Goal: Task Accomplishment & Management: Complete application form

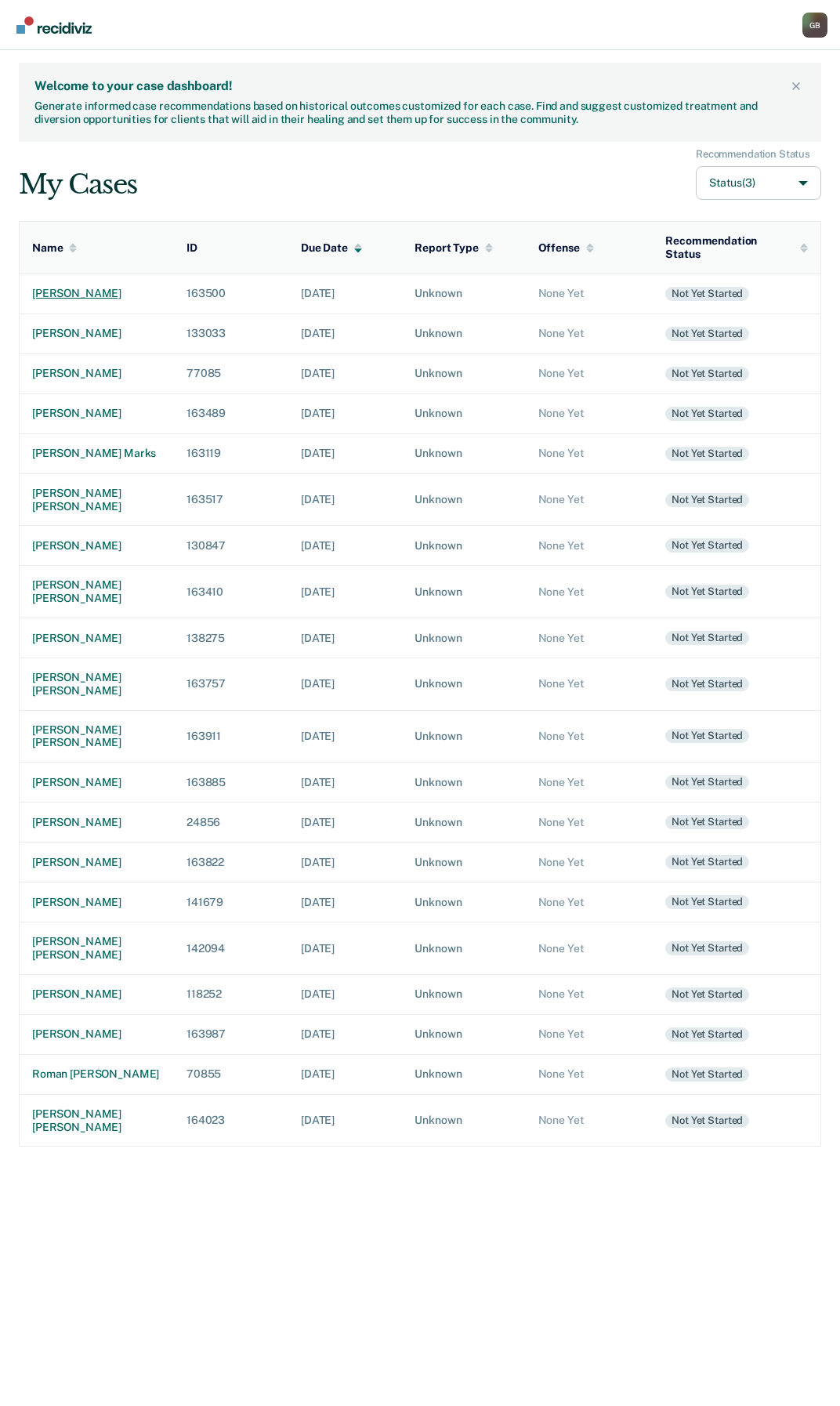
click at [57, 287] on div "[PERSON_NAME]" at bounding box center [96, 293] width 129 height 14
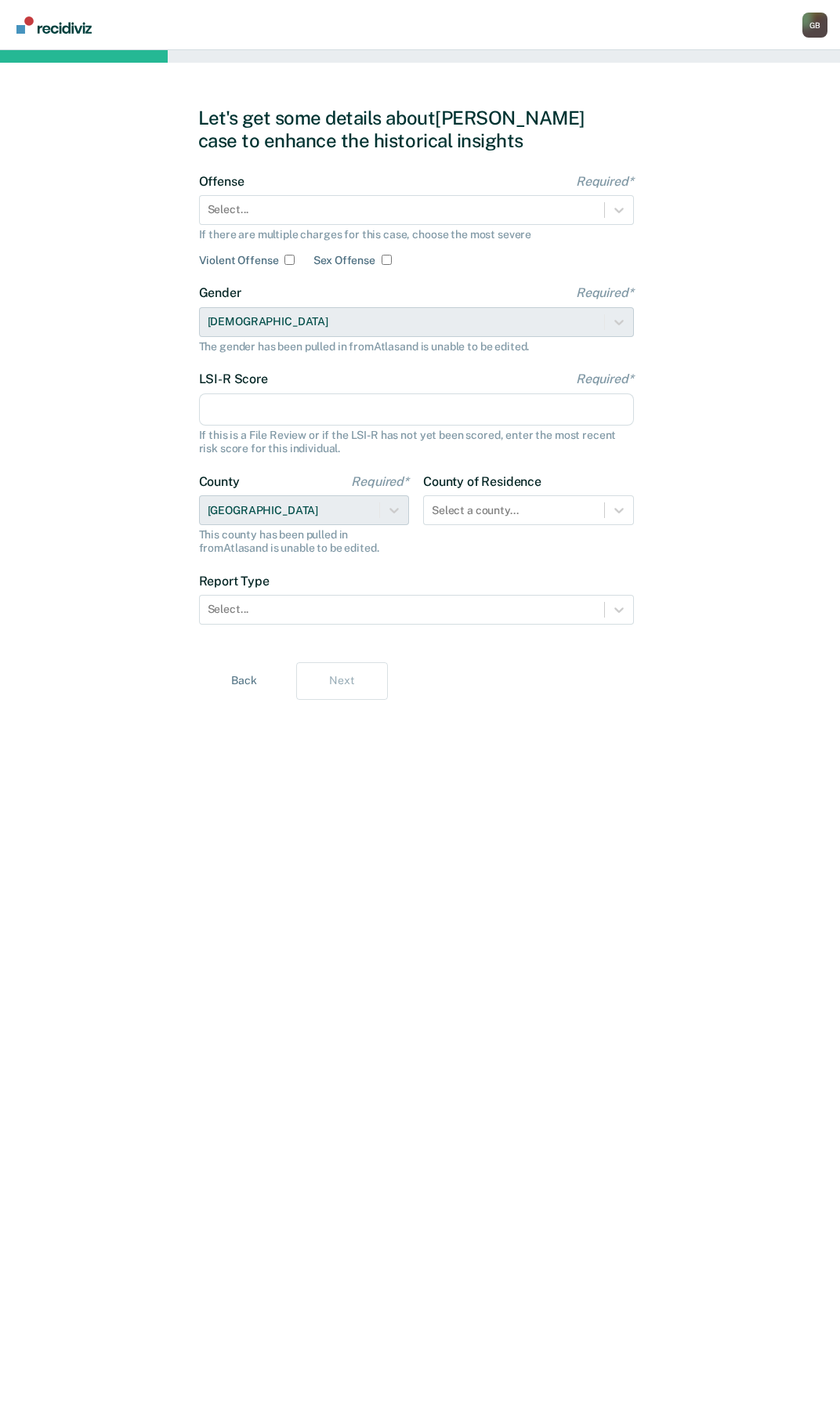
drag, startPoint x: 373, startPoint y: 178, endPoint x: 355, endPoint y: 180, distance: 18.1
click at [373, 178] on label "Offense Required*" at bounding box center [415, 181] width 435 height 15
drag, startPoint x: 609, startPoint y: 210, endPoint x: 609, endPoint y: 220, distance: 10.0
click at [609, 210] on div at bounding box center [619, 210] width 28 height 28
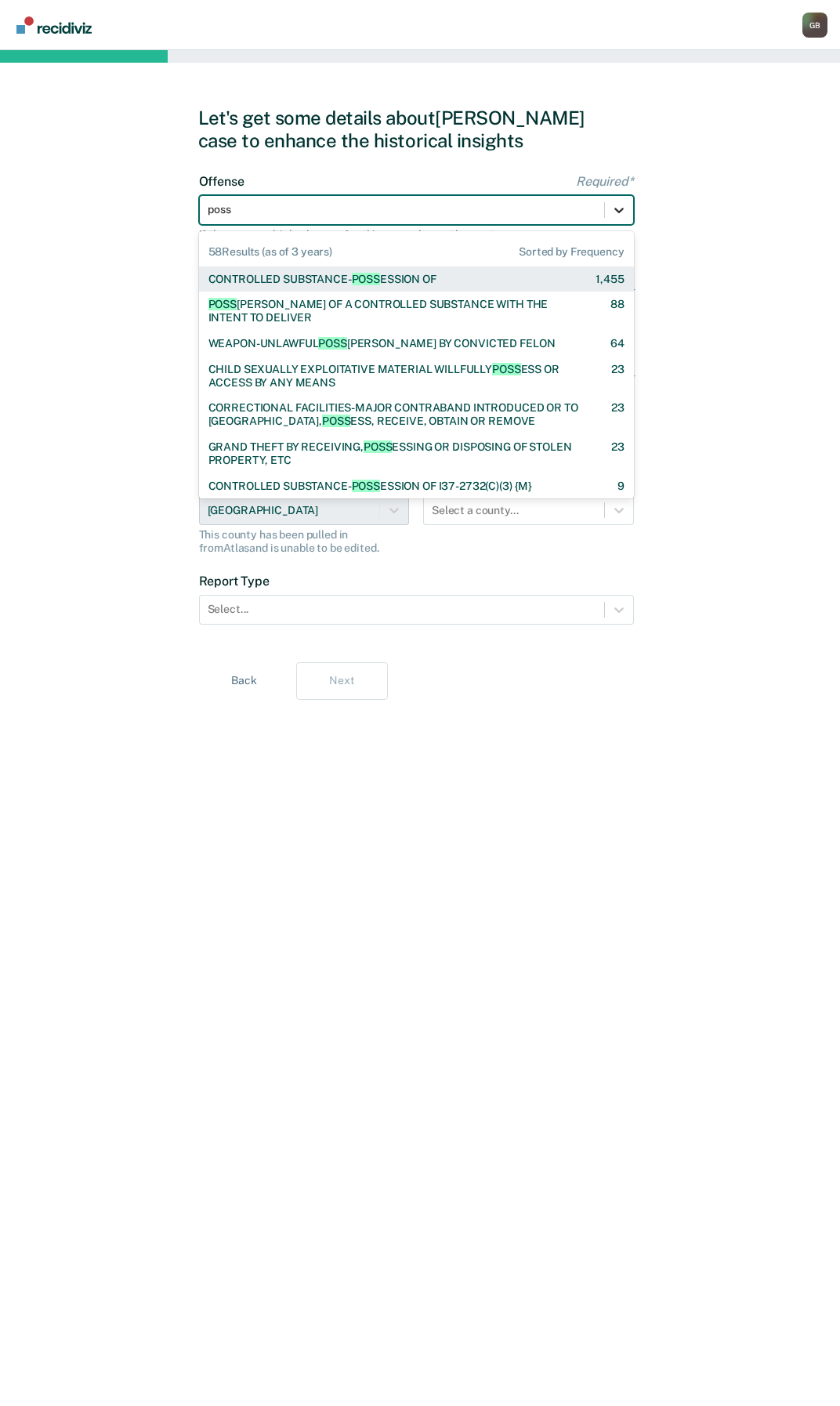
type input "posse"
click at [447, 277] on div "CONTROLLED SUBSTANCE- POSSE SSION OF 1,455" at bounding box center [416, 279] width 415 height 14
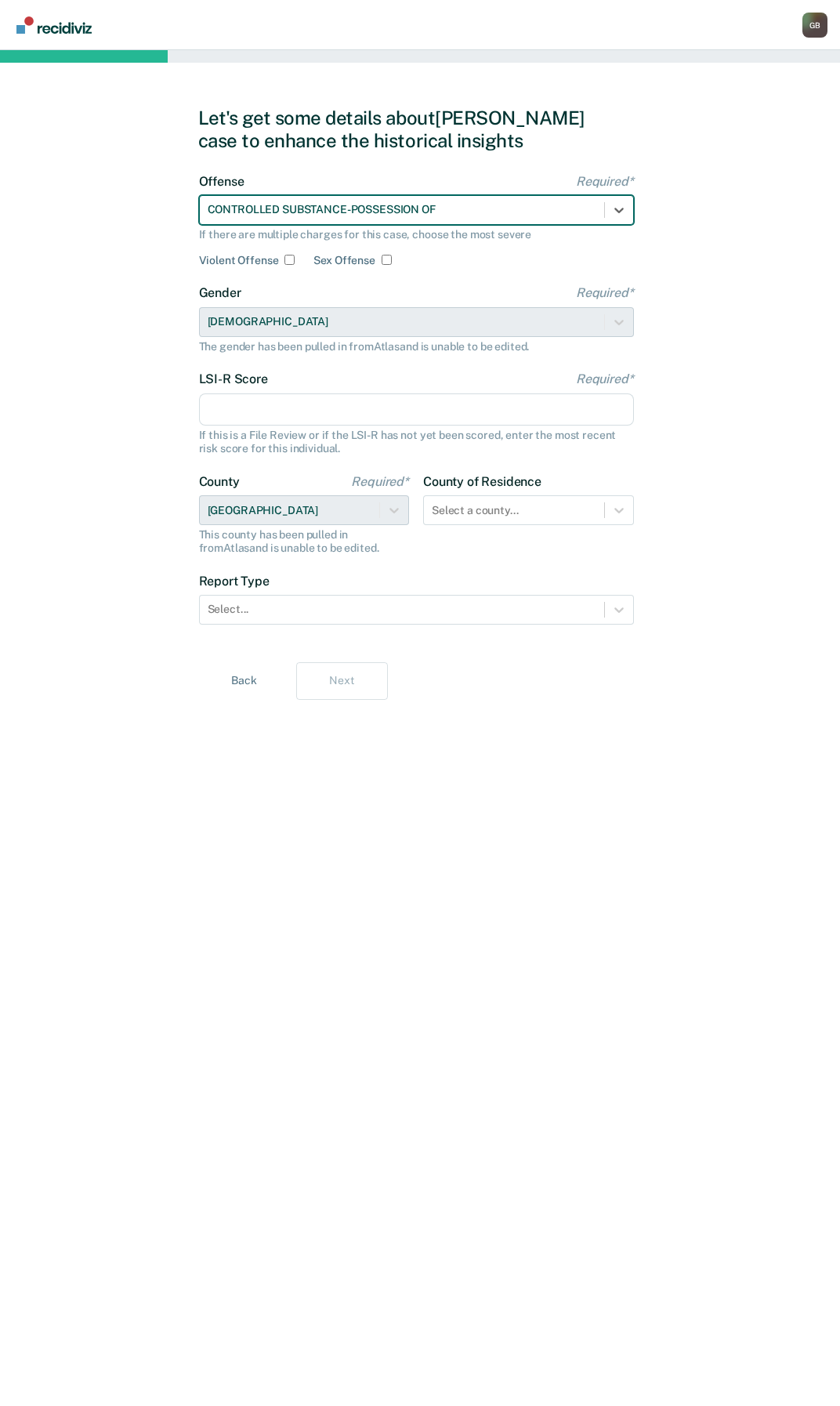
drag, startPoint x: 252, startPoint y: 410, endPoint x: 258, endPoint y: 400, distance: 11.7
click at [252, 410] on input "LSI-R Score Required*" at bounding box center [415, 410] width 435 height 33
click at [251, 416] on input "LSI-R Score Required*" at bounding box center [415, 410] width 435 height 33
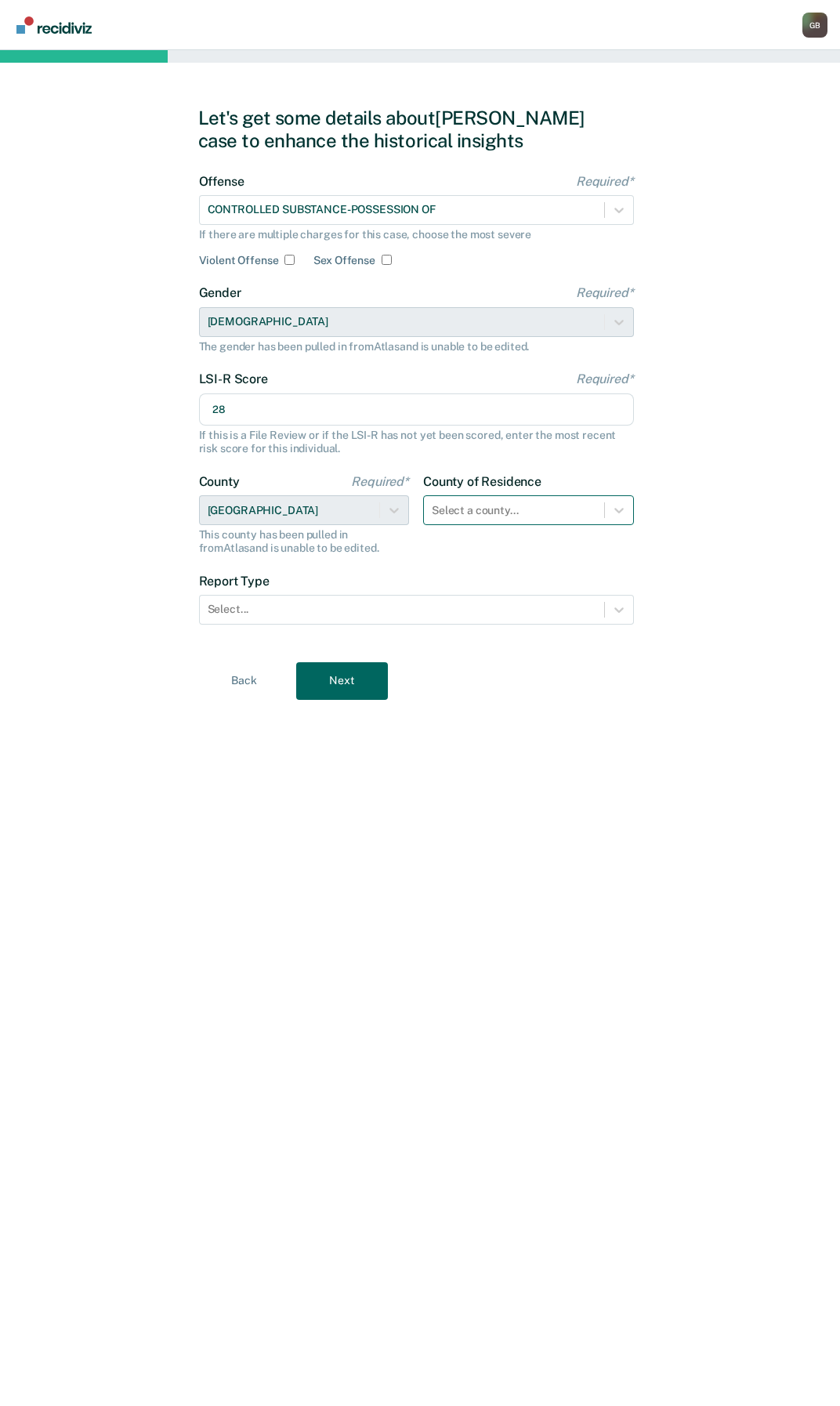
type input "28"
click at [522, 509] on div at bounding box center [514, 511] width 165 height 16
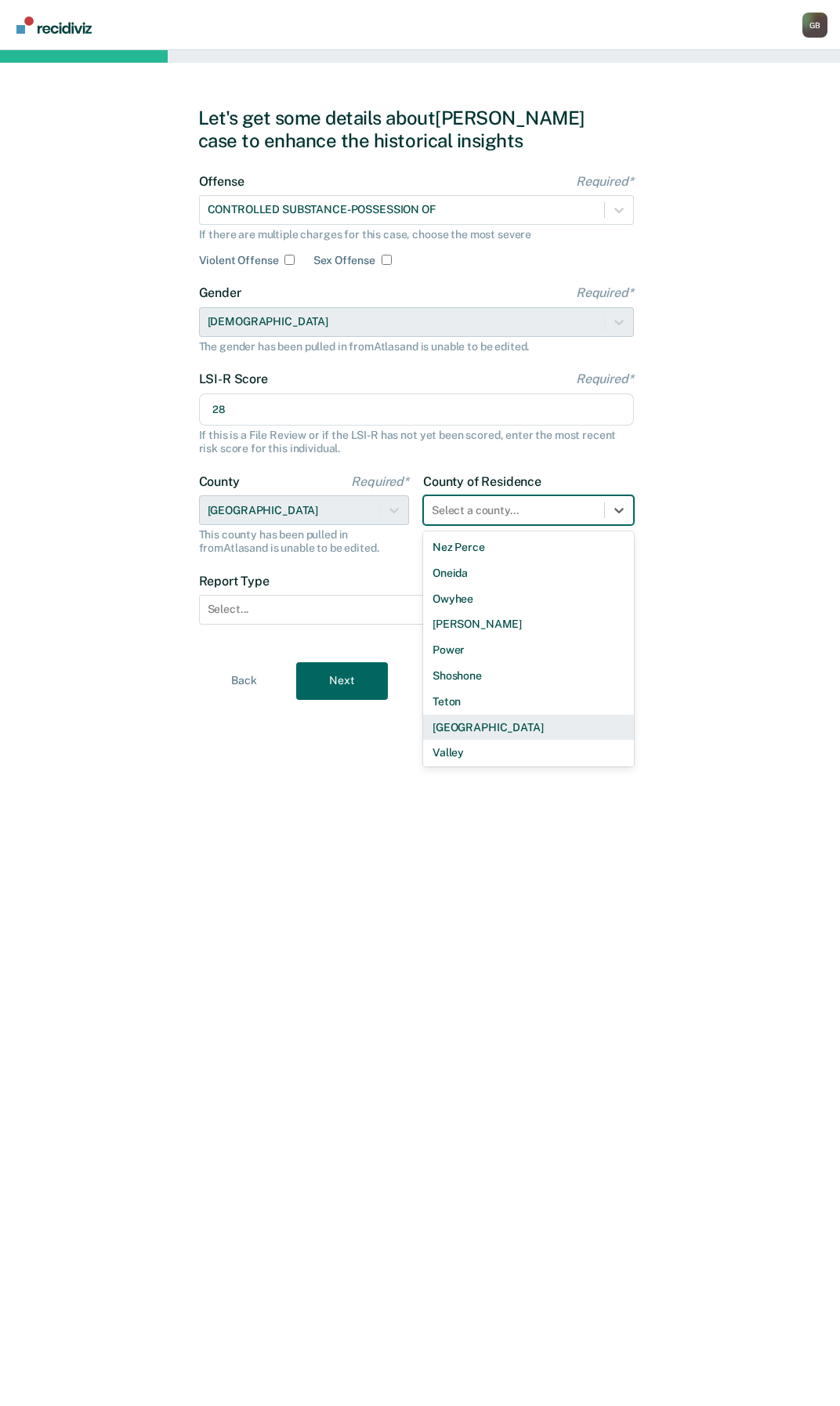
scroll to position [902, 0]
click at [552, 698] on div "[GEOGRAPHIC_DATA]" at bounding box center [528, 699] width 210 height 26
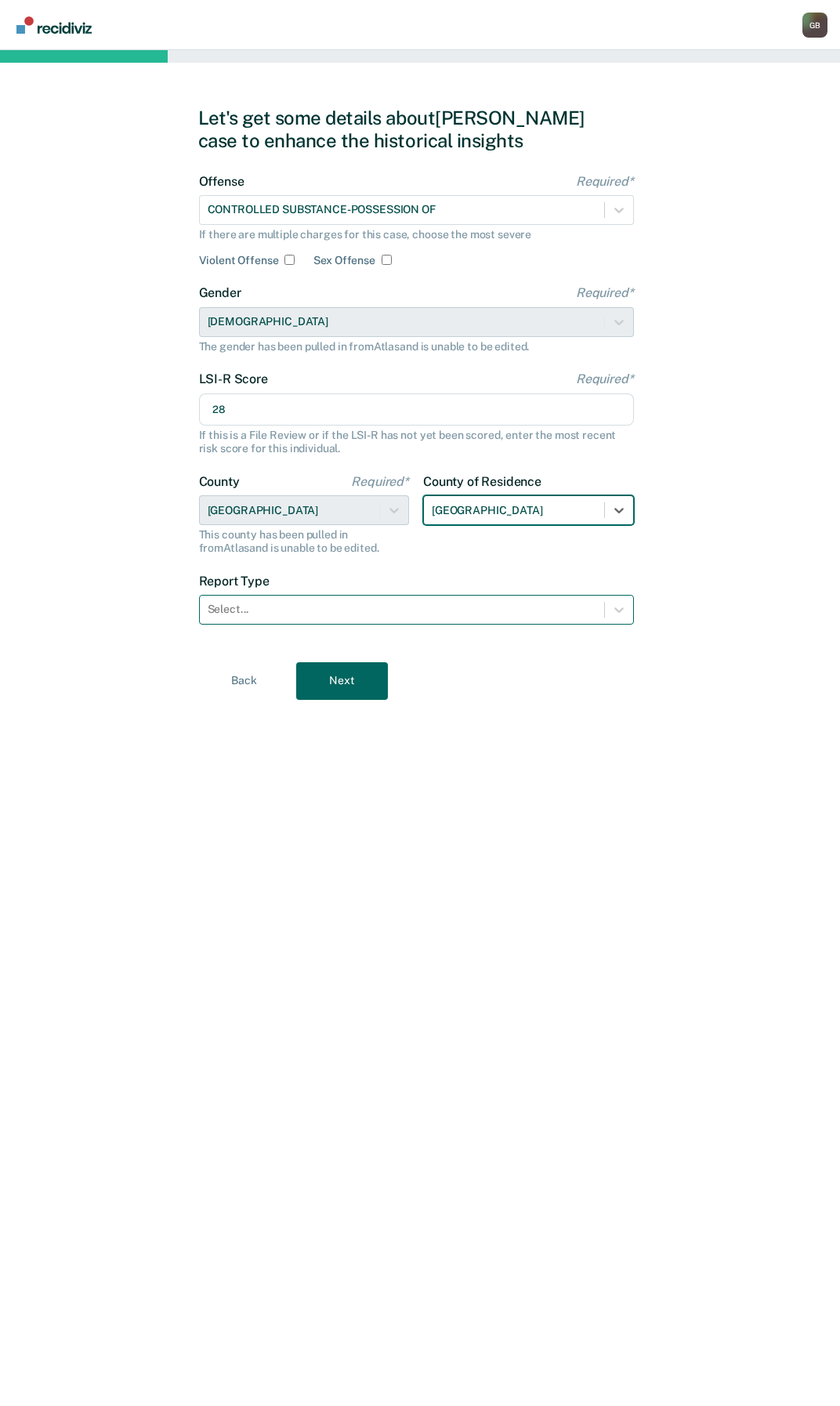
click at [232, 609] on div at bounding box center [402, 609] width 389 height 16
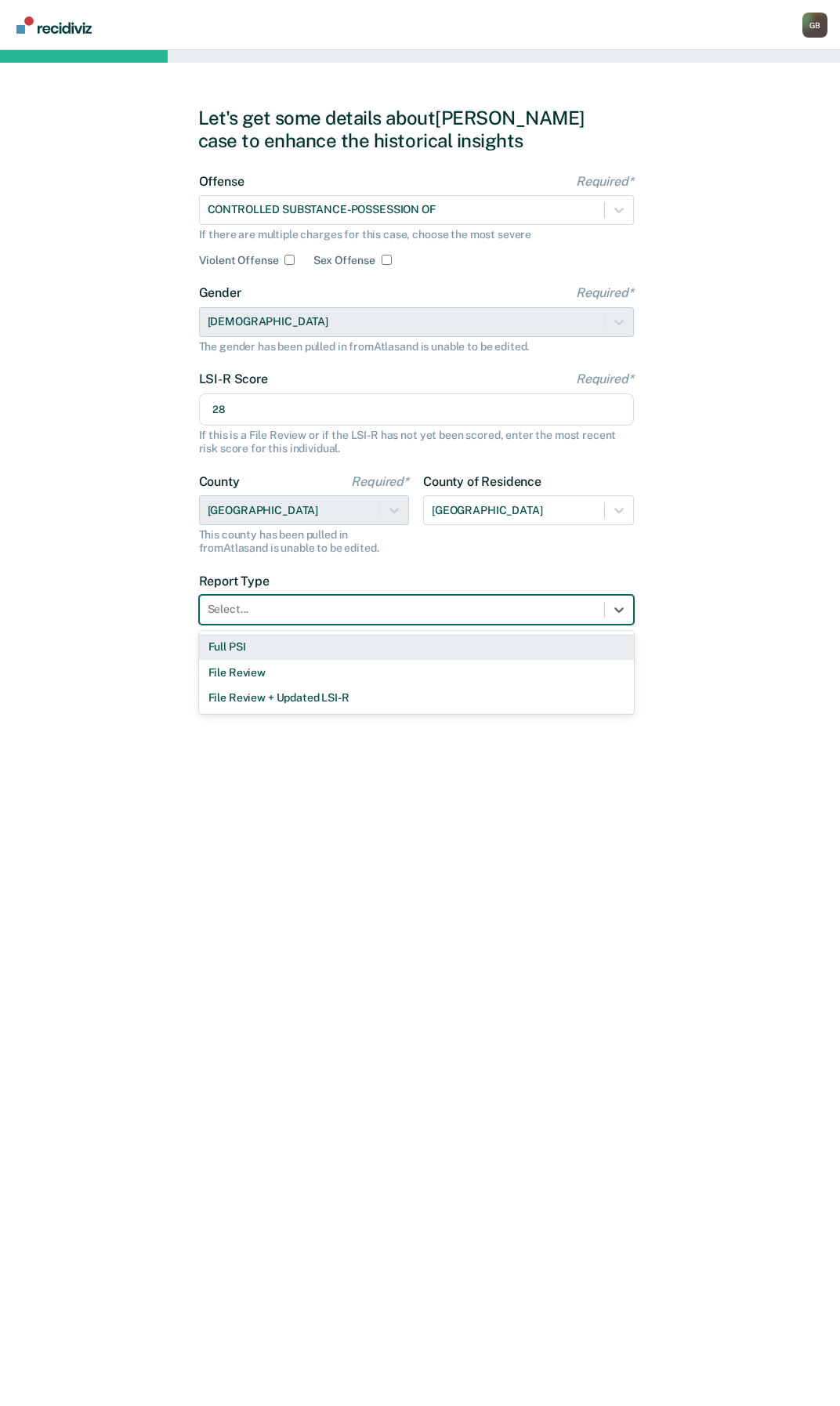
click at [247, 655] on div "Full PSI" at bounding box center [415, 646] width 435 height 26
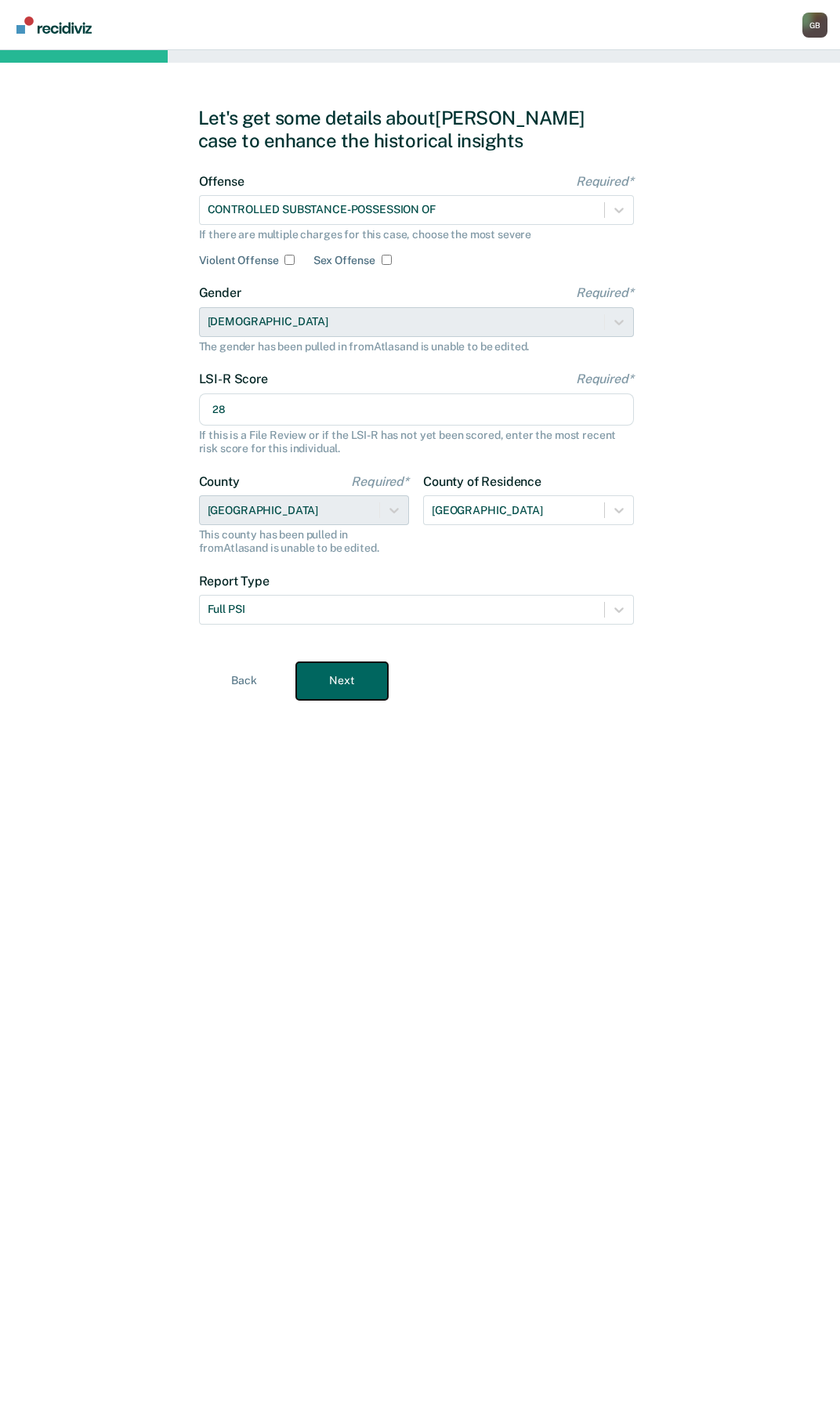
click at [339, 694] on button "Next" at bounding box center [342, 680] width 92 height 38
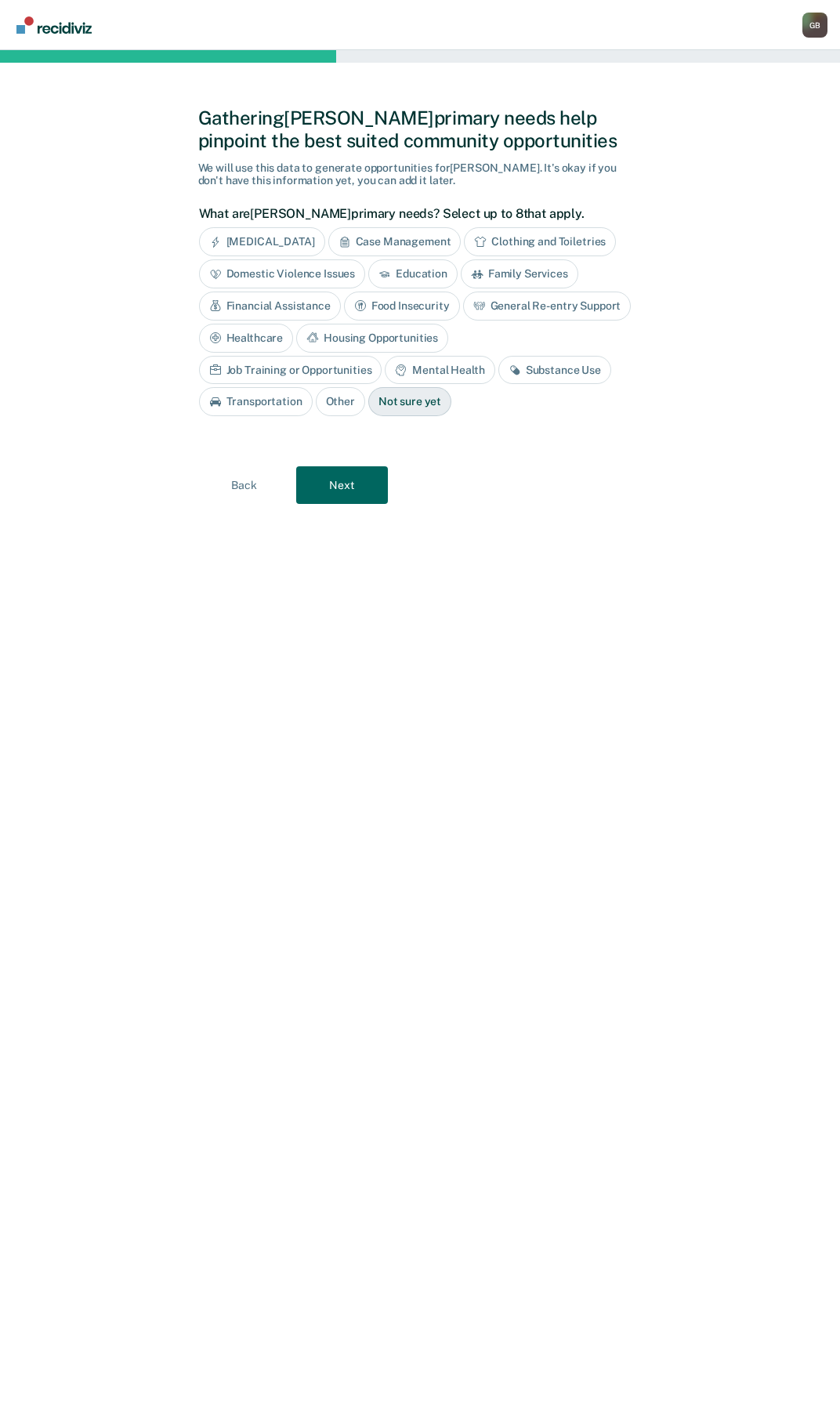
click at [498, 370] on div "Substance Use" at bounding box center [554, 371] width 113 height 29
click at [339, 474] on button "Next" at bounding box center [342, 484] width 92 height 38
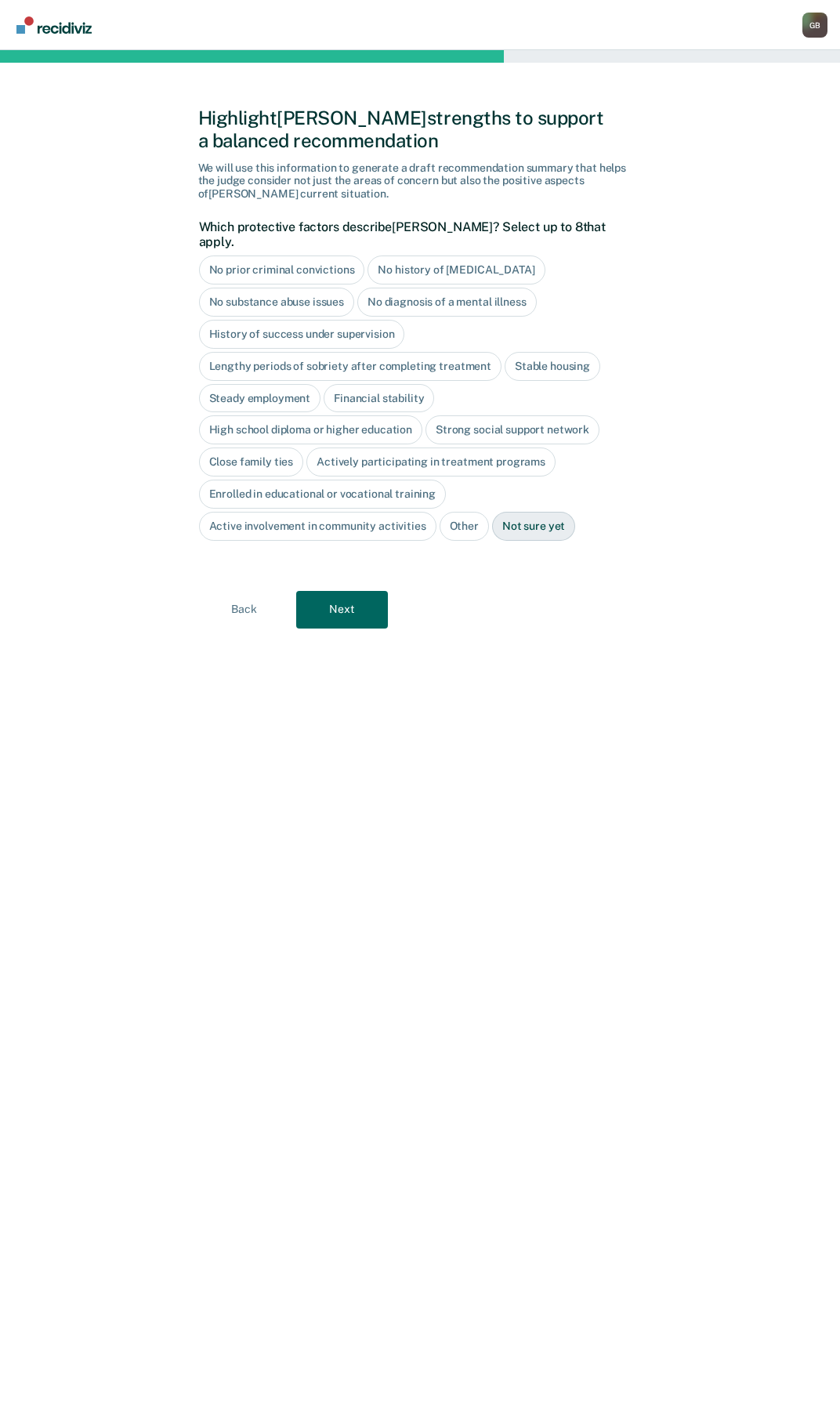
click at [533, 512] on div "Not sure yet" at bounding box center [533, 526] width 83 height 29
click at [380, 590] on button "Next" at bounding box center [342, 609] width 92 height 38
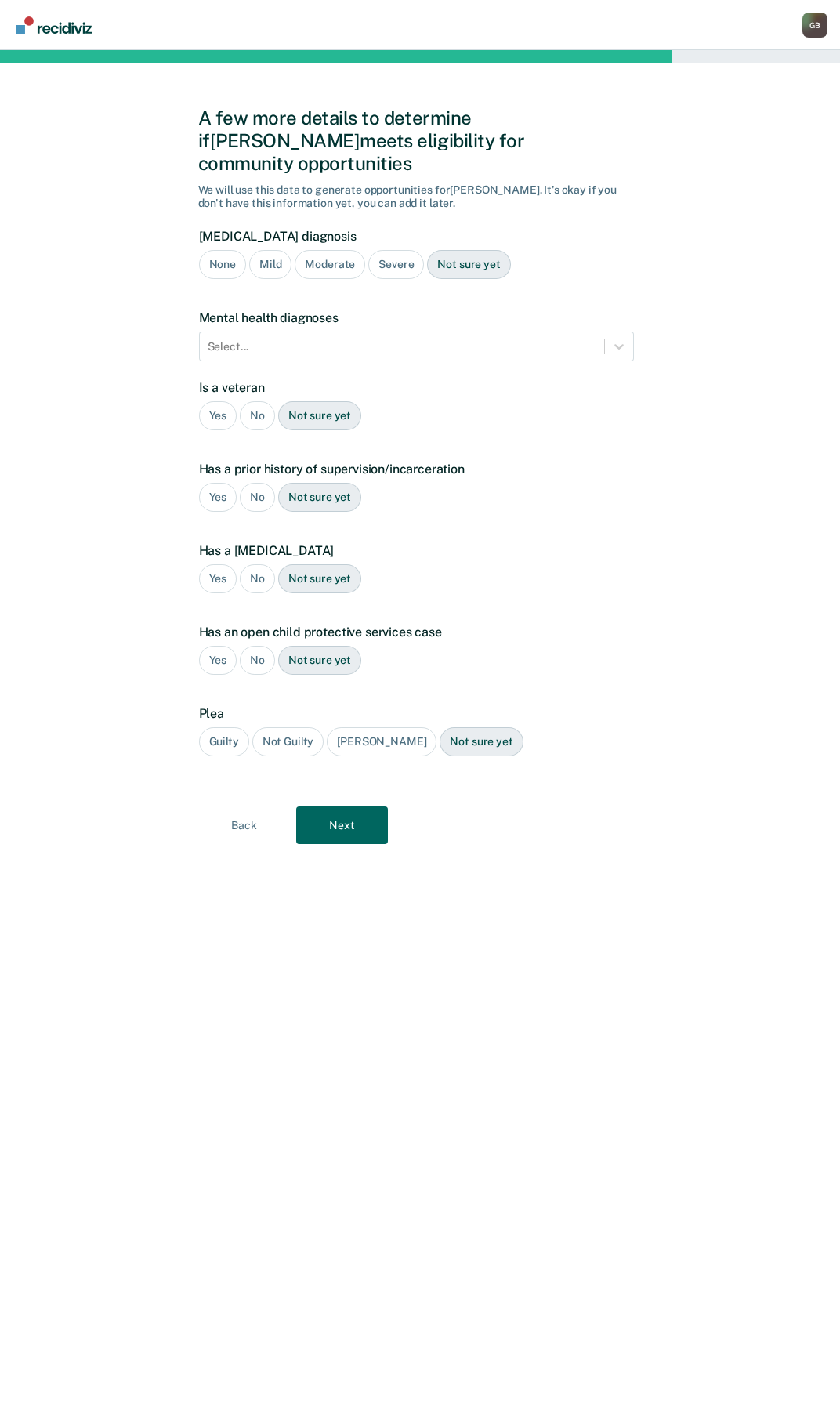
click at [401, 250] on div "Severe" at bounding box center [395, 265] width 56 height 29
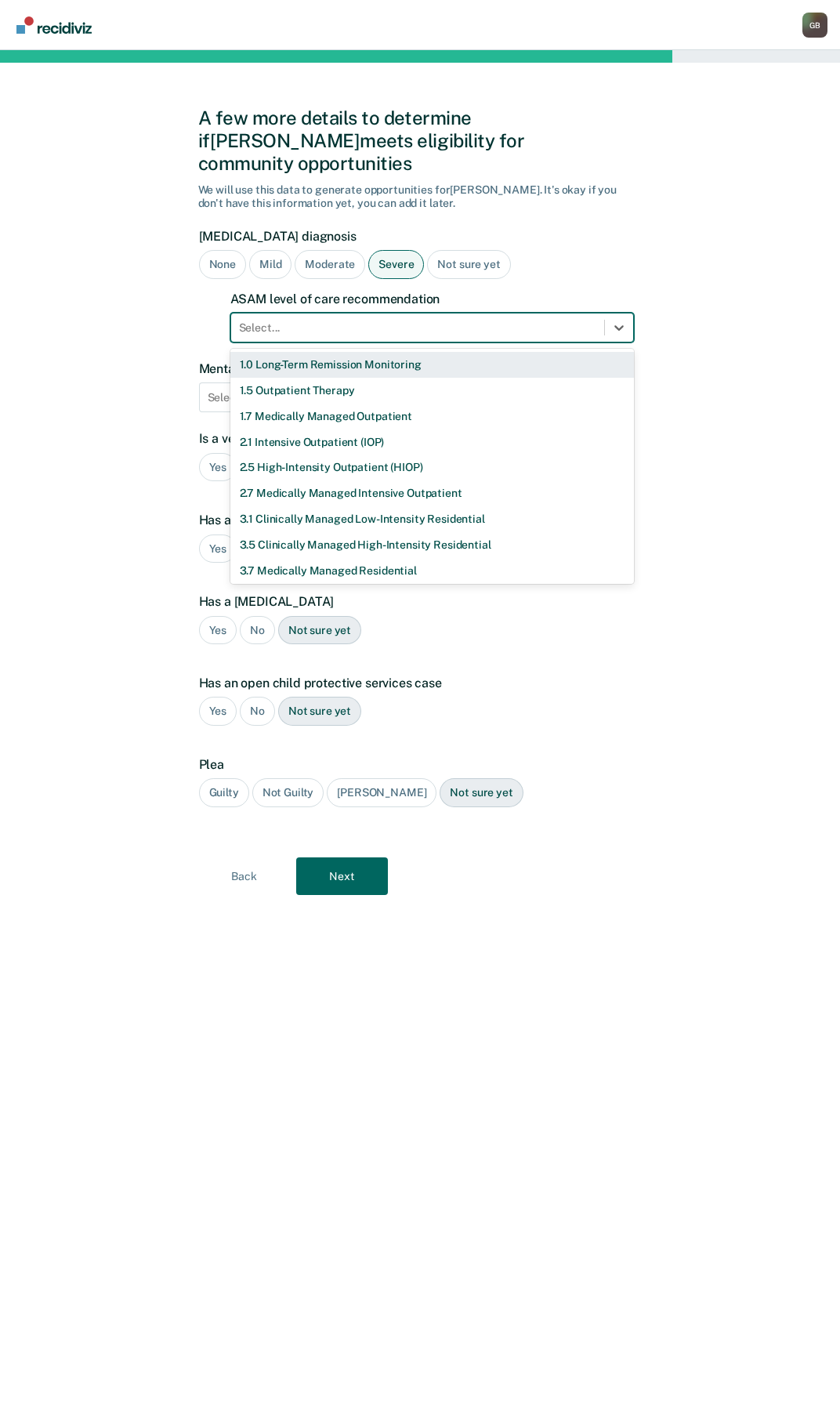
click at [404, 319] on div at bounding box center [417, 328] width 357 height 16
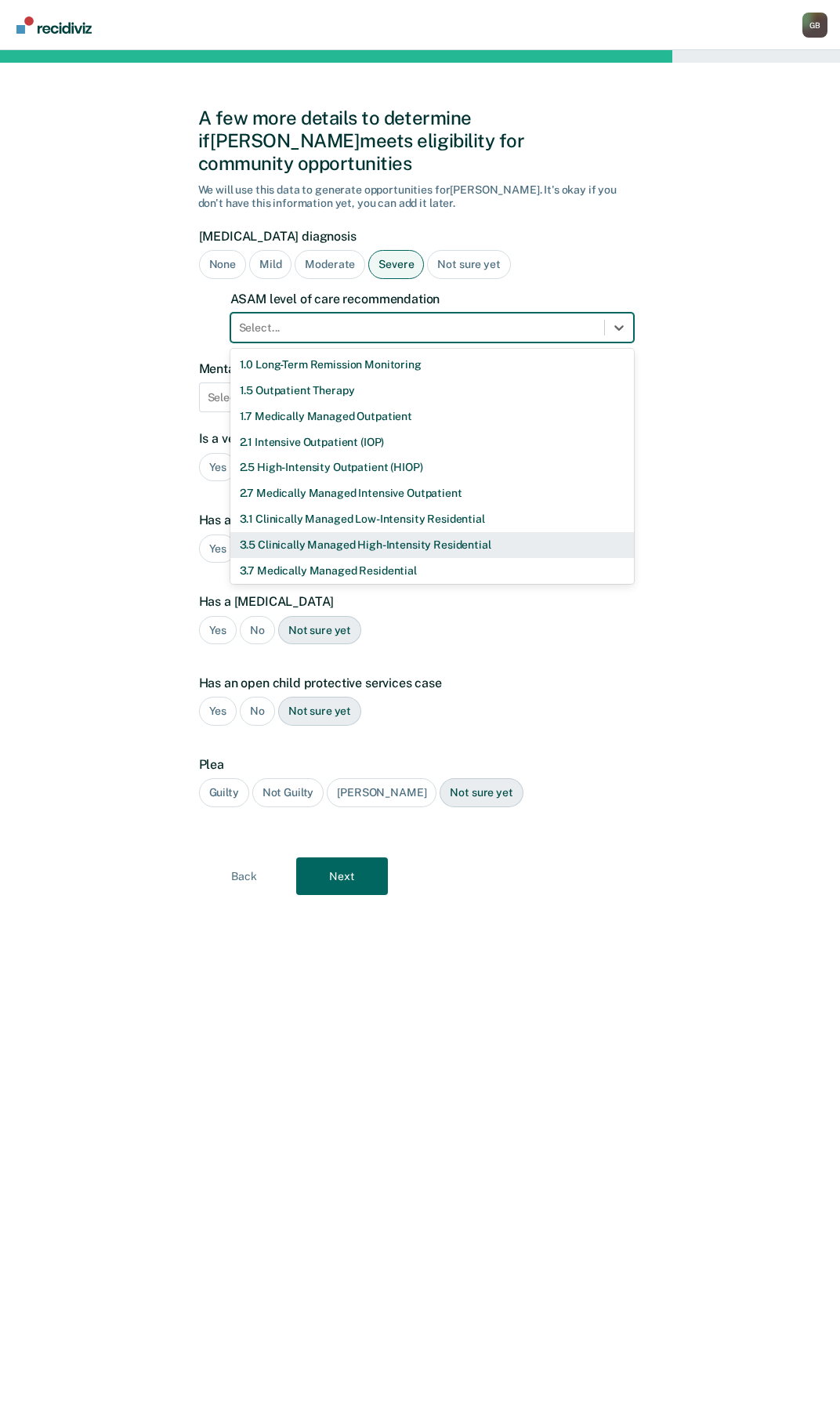
click at [298, 532] on div "3.5 Clinically Managed High-Intensity Residential" at bounding box center [432, 545] width 404 height 26
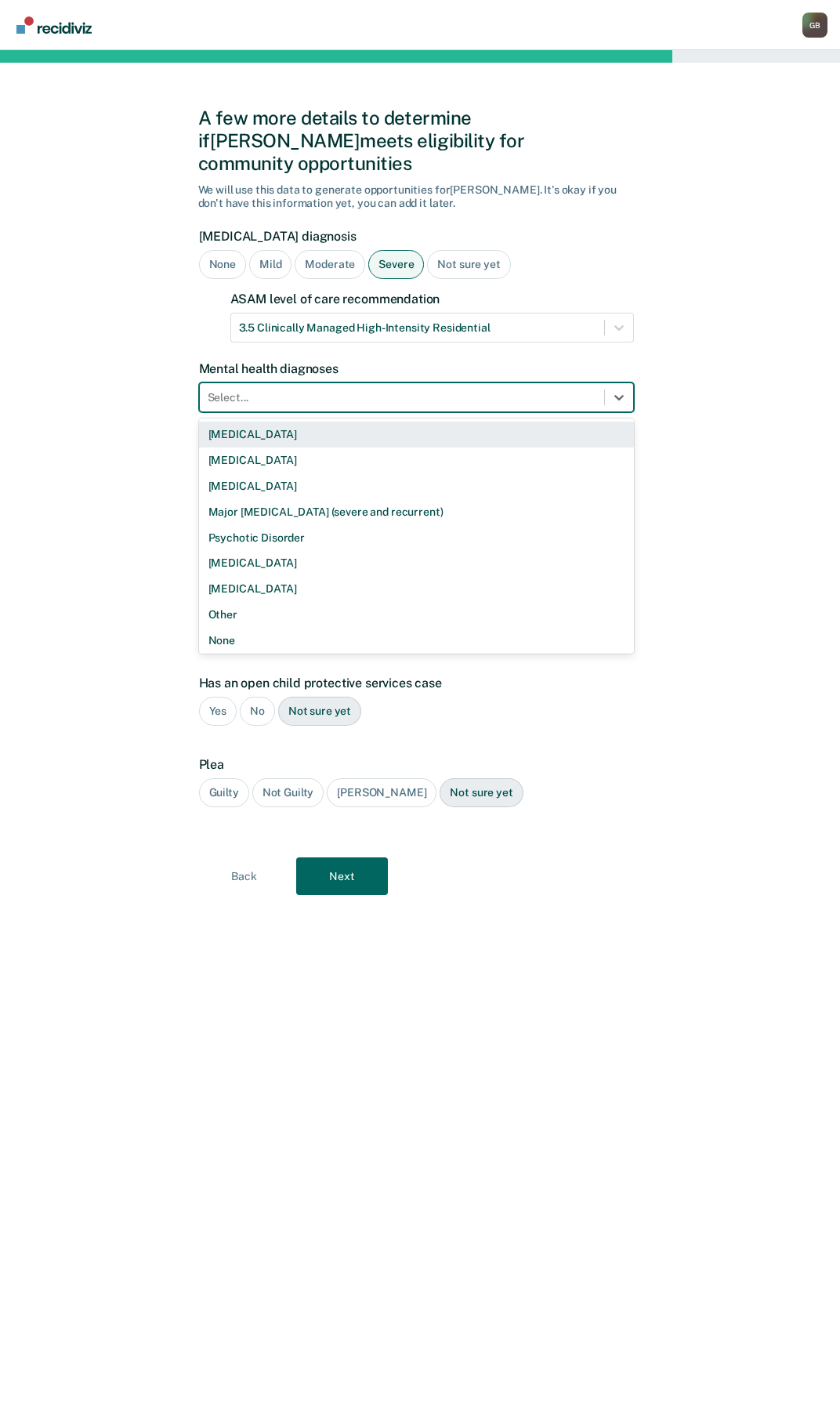
click at [260, 386] on div "Select..." at bounding box center [402, 397] width 404 height 23
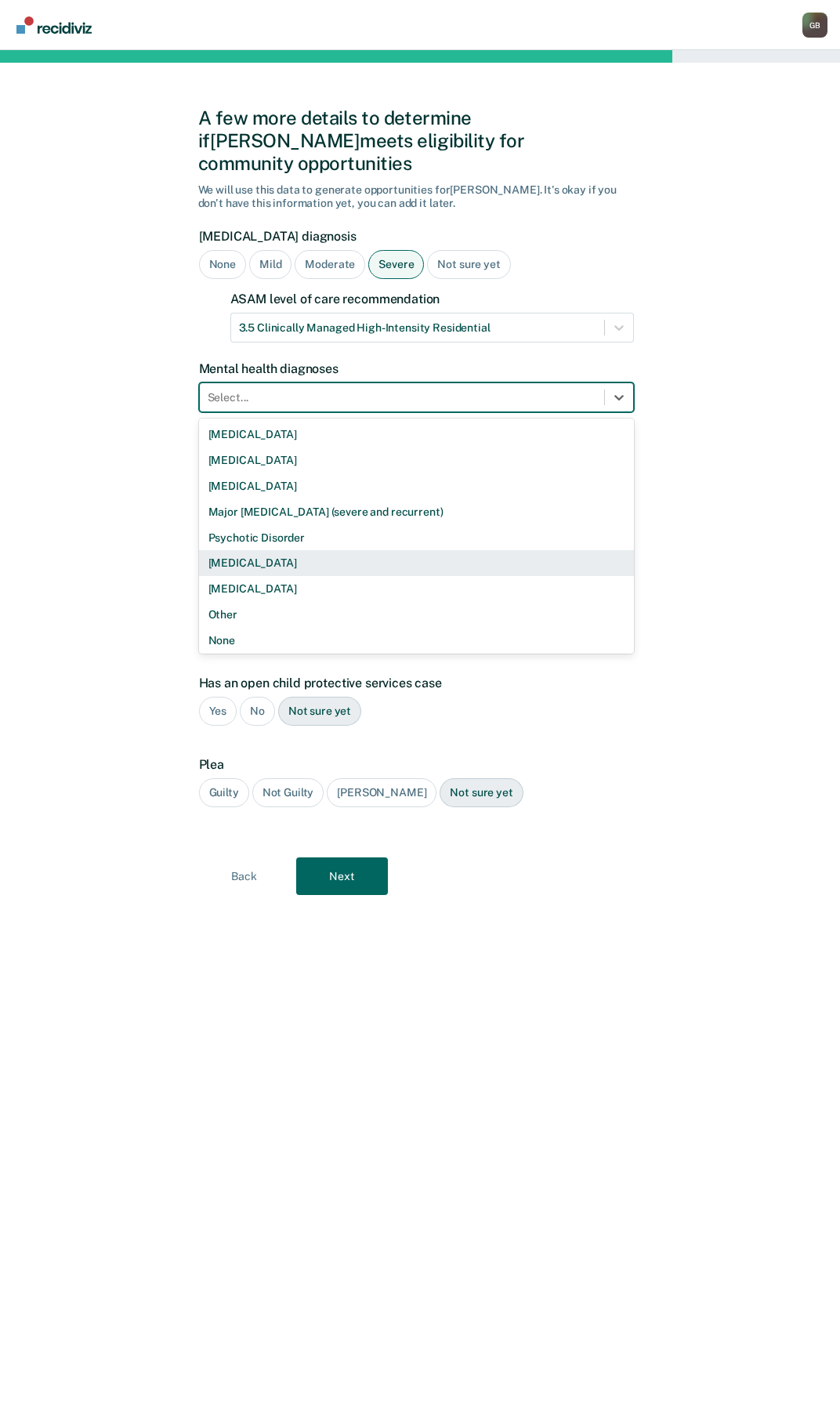
scroll to position [3, 0]
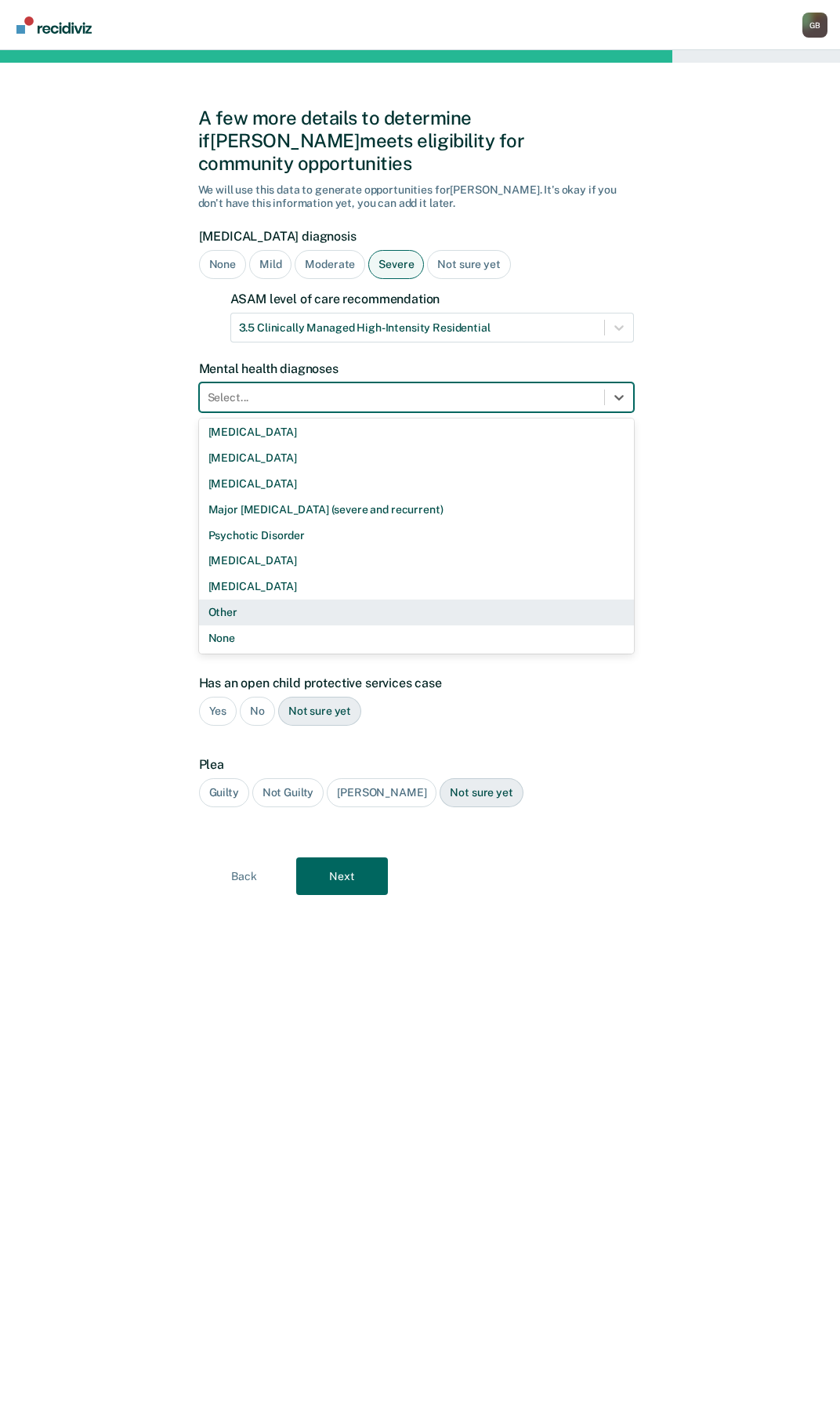
click at [283, 600] on div "Other" at bounding box center [415, 612] width 435 height 26
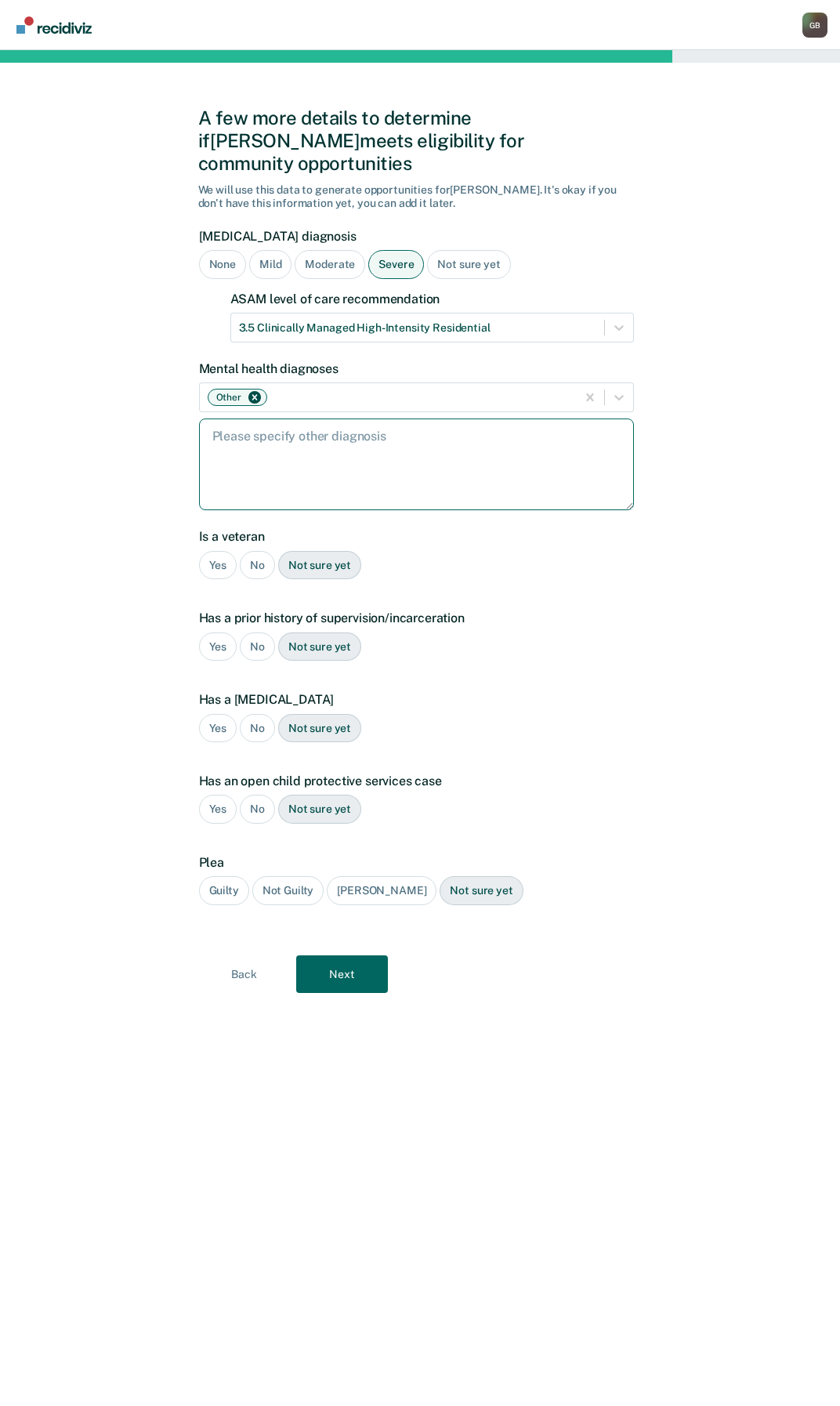
click at [218, 442] on textarea at bounding box center [415, 464] width 435 height 92
paste textarea "[MEDICAL_DATA]"
type textarea "[MEDICAL_DATA]"
click at [216, 552] on div "Yes" at bounding box center [218, 566] width 38 height 29
click at [226, 633] on div "Yes" at bounding box center [218, 647] width 38 height 29
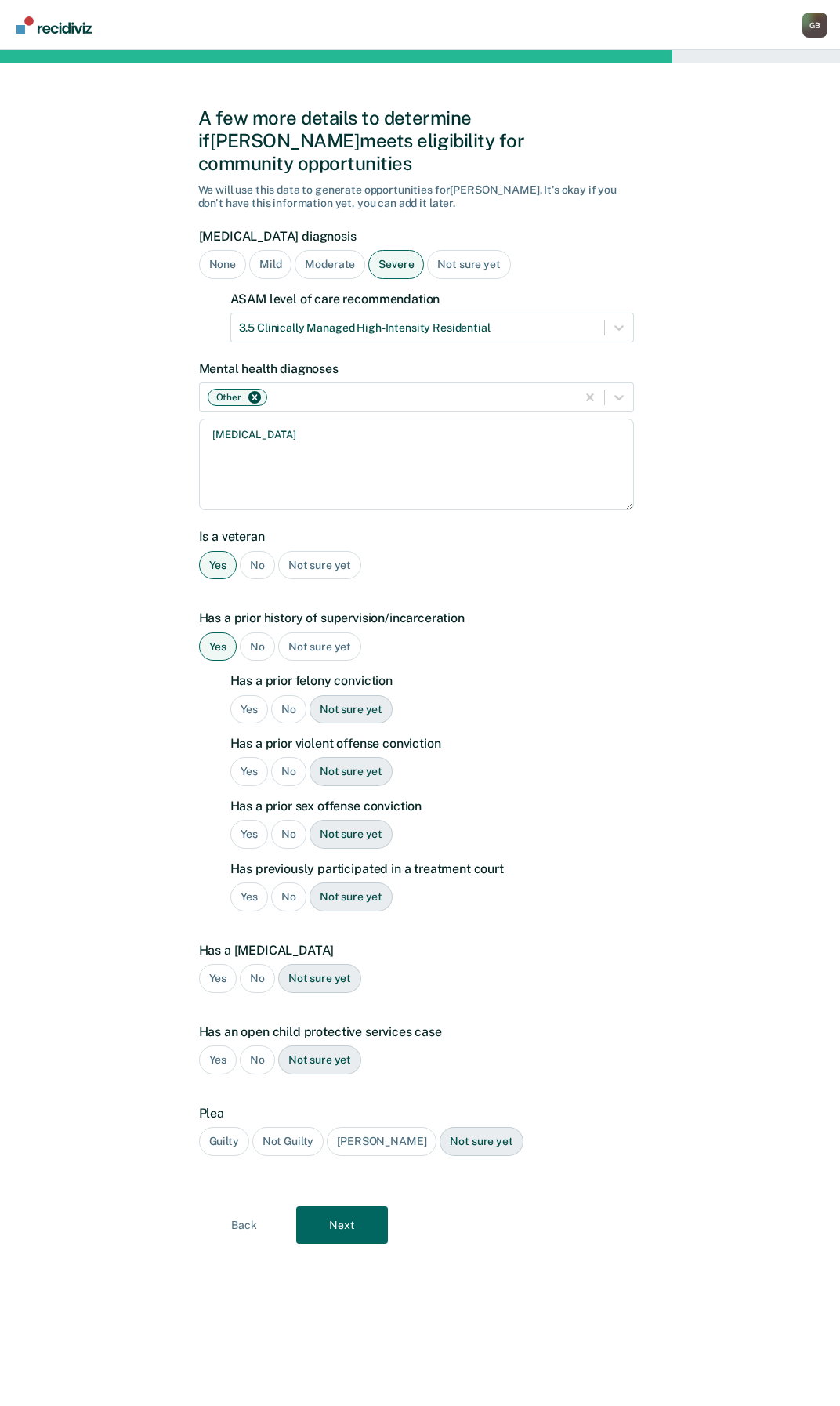
click at [252, 695] on div "Yes" at bounding box center [250, 709] width 38 height 29
click at [247, 757] on div "Yes" at bounding box center [250, 772] width 38 height 29
click at [256, 819] on div "Yes" at bounding box center [250, 834] width 38 height 29
click at [249, 882] on div "Yes" at bounding box center [250, 897] width 38 height 29
click at [309, 964] on div "Not sure yet" at bounding box center [319, 979] width 83 height 29
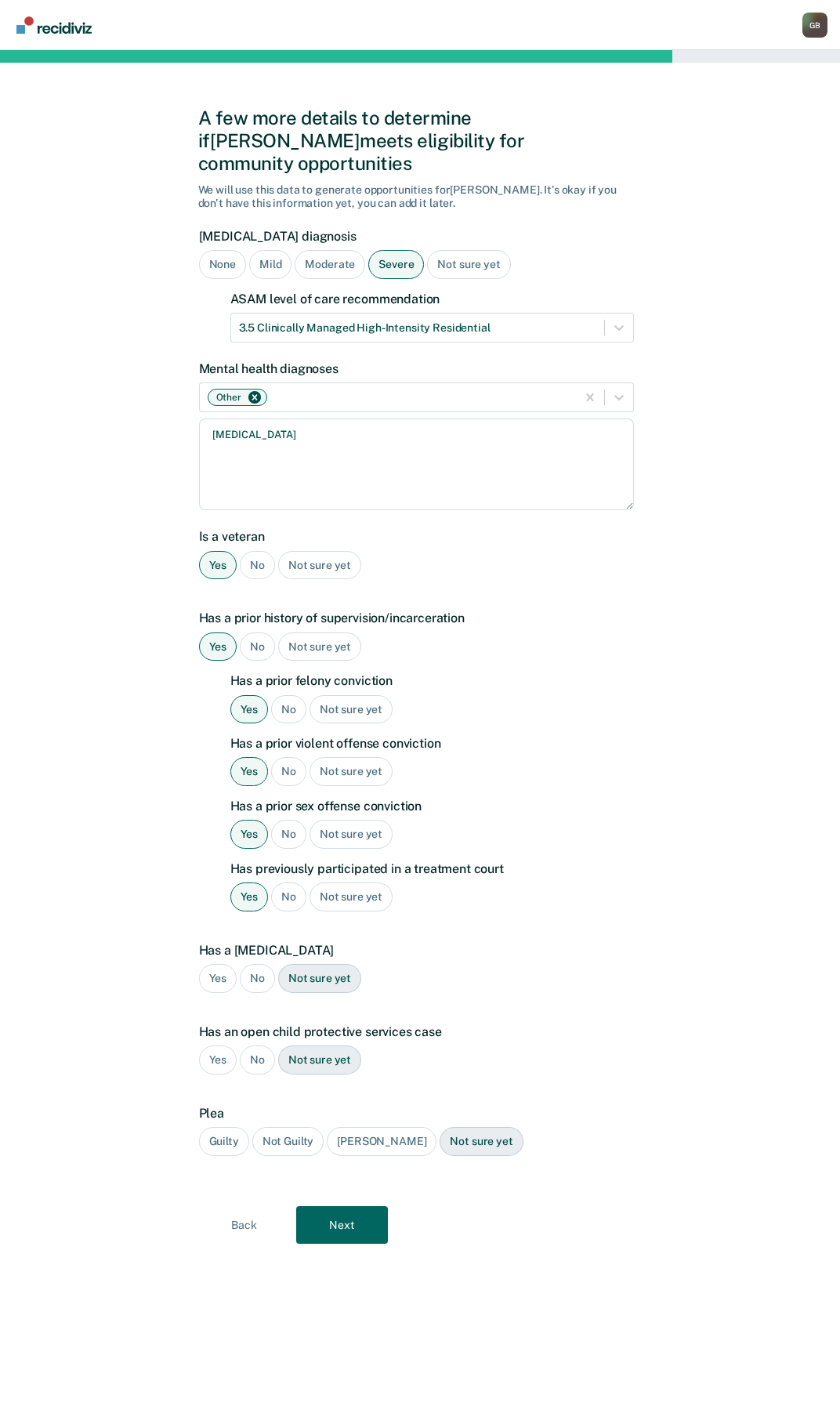
click at [312, 1045] on div "Not sure yet" at bounding box center [319, 1060] width 83 height 29
click at [227, 1127] on div "Guilty" at bounding box center [223, 1141] width 50 height 29
click at [389, 1211] on div "Back Next" at bounding box center [420, 1224] width 444 height 38
click at [373, 1209] on button "Next" at bounding box center [342, 1224] width 92 height 38
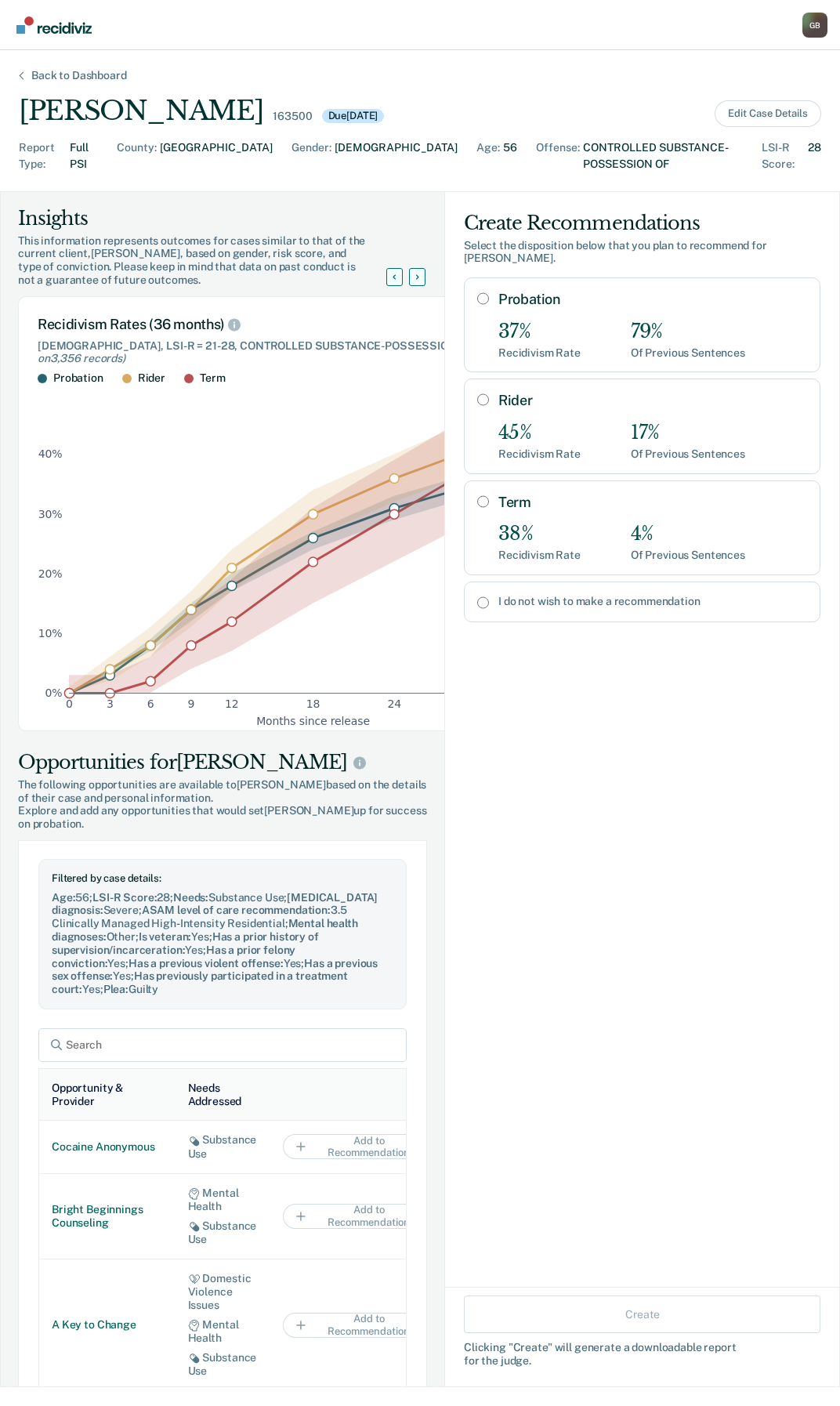
click at [465, 481] on div "Term 38% Recidivism Rate 4% Of Previous Sentences" at bounding box center [641, 528] width 356 height 95
radio input "true"
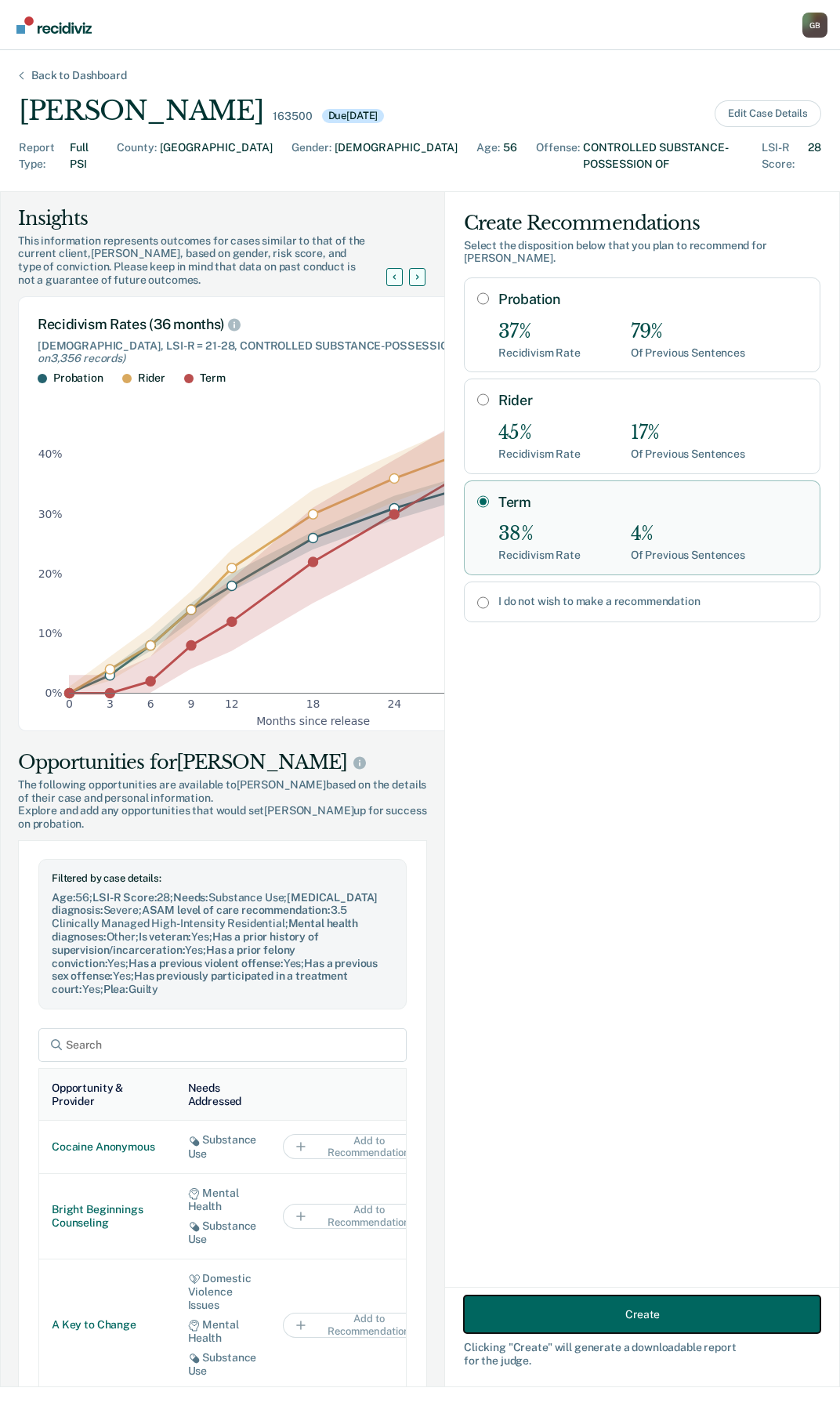
click at [670, 1308] on button "Create" at bounding box center [641, 1314] width 356 height 38
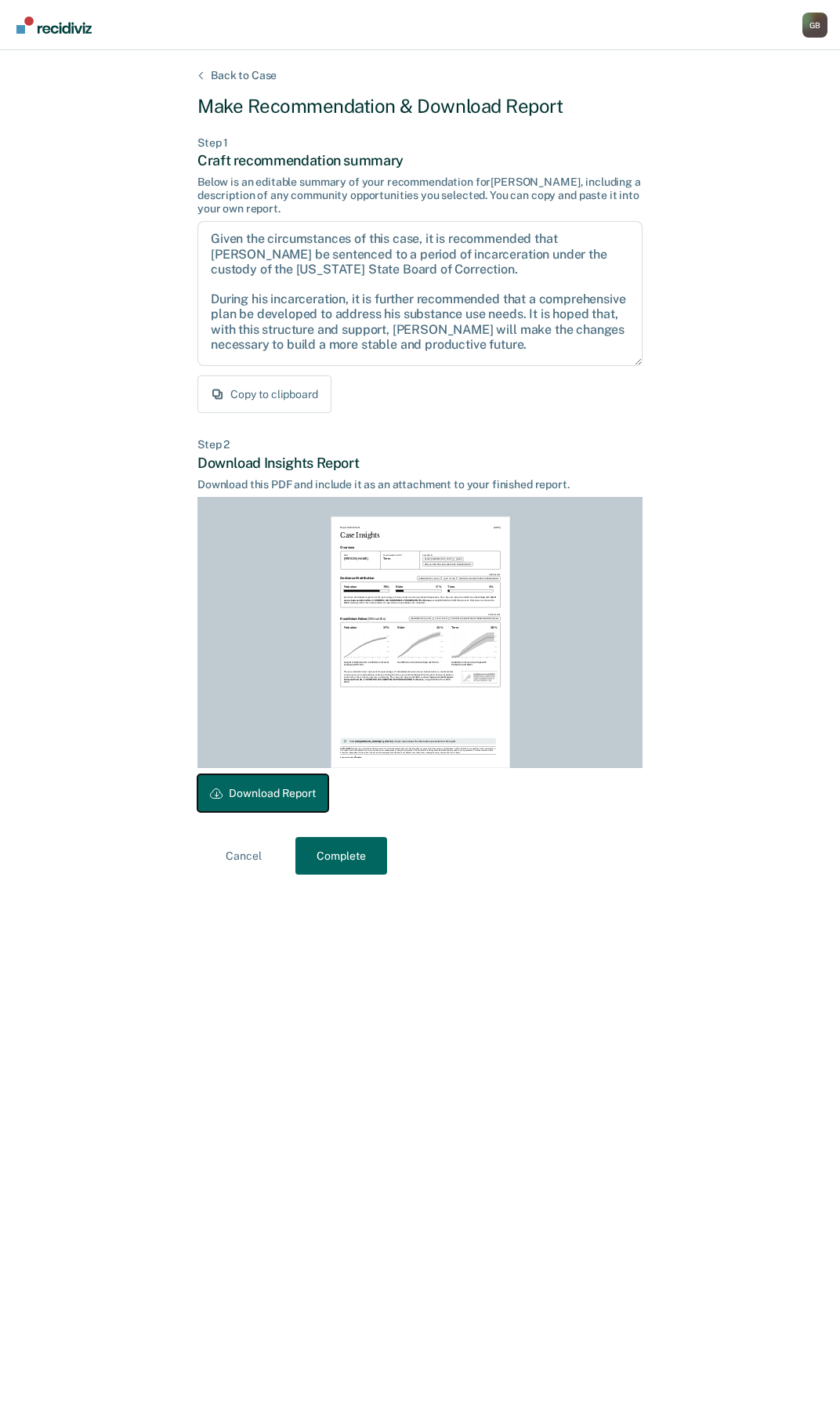
drag, startPoint x: 258, startPoint y: 796, endPoint x: 504, endPoint y: 86, distance: 751.4
click at [258, 796] on button "Download Report" at bounding box center [263, 793] width 131 height 38
click at [339, 851] on button "Complete" at bounding box center [341, 855] width 92 height 38
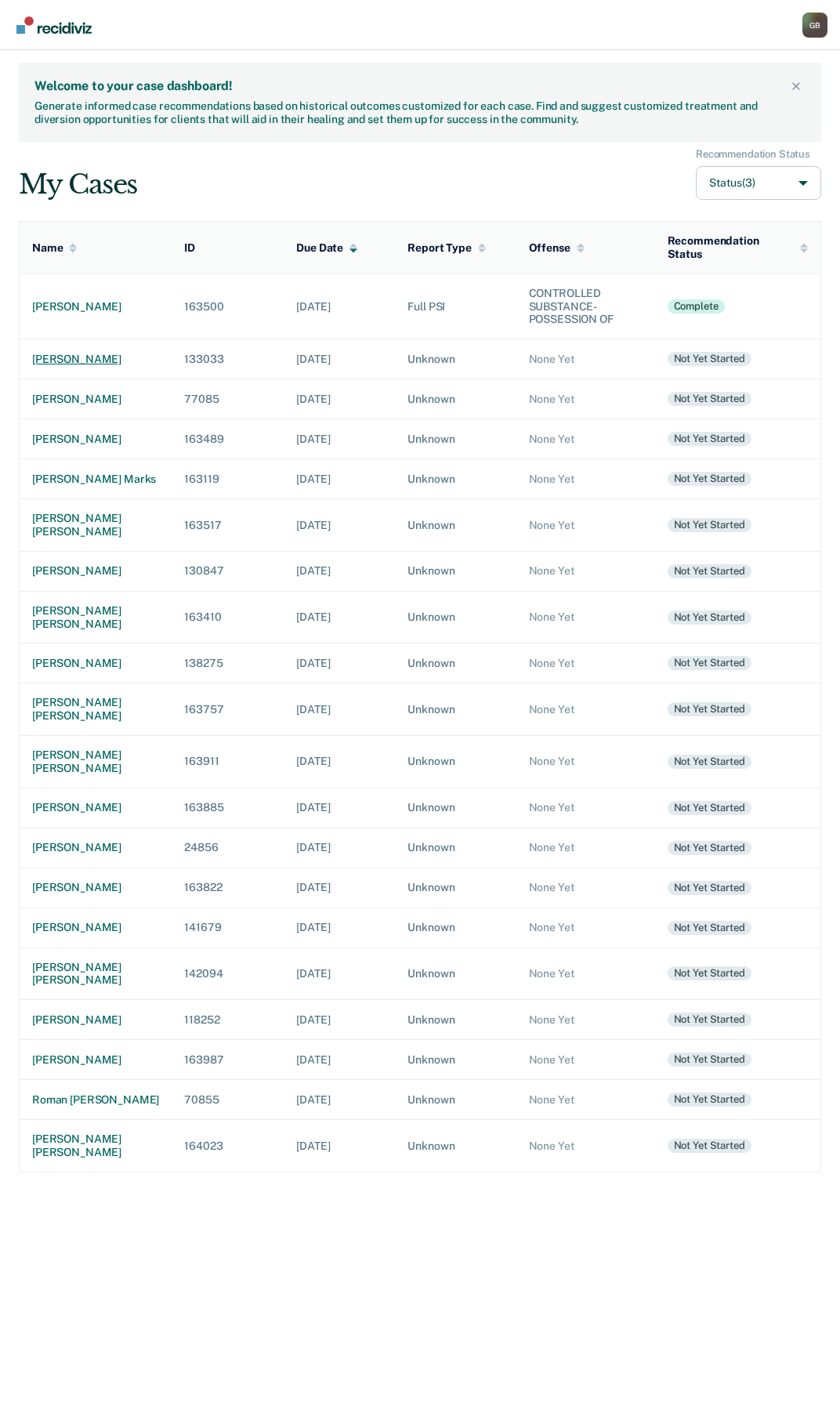
click at [66, 352] on div "[PERSON_NAME]" at bounding box center [95, 359] width 127 height 14
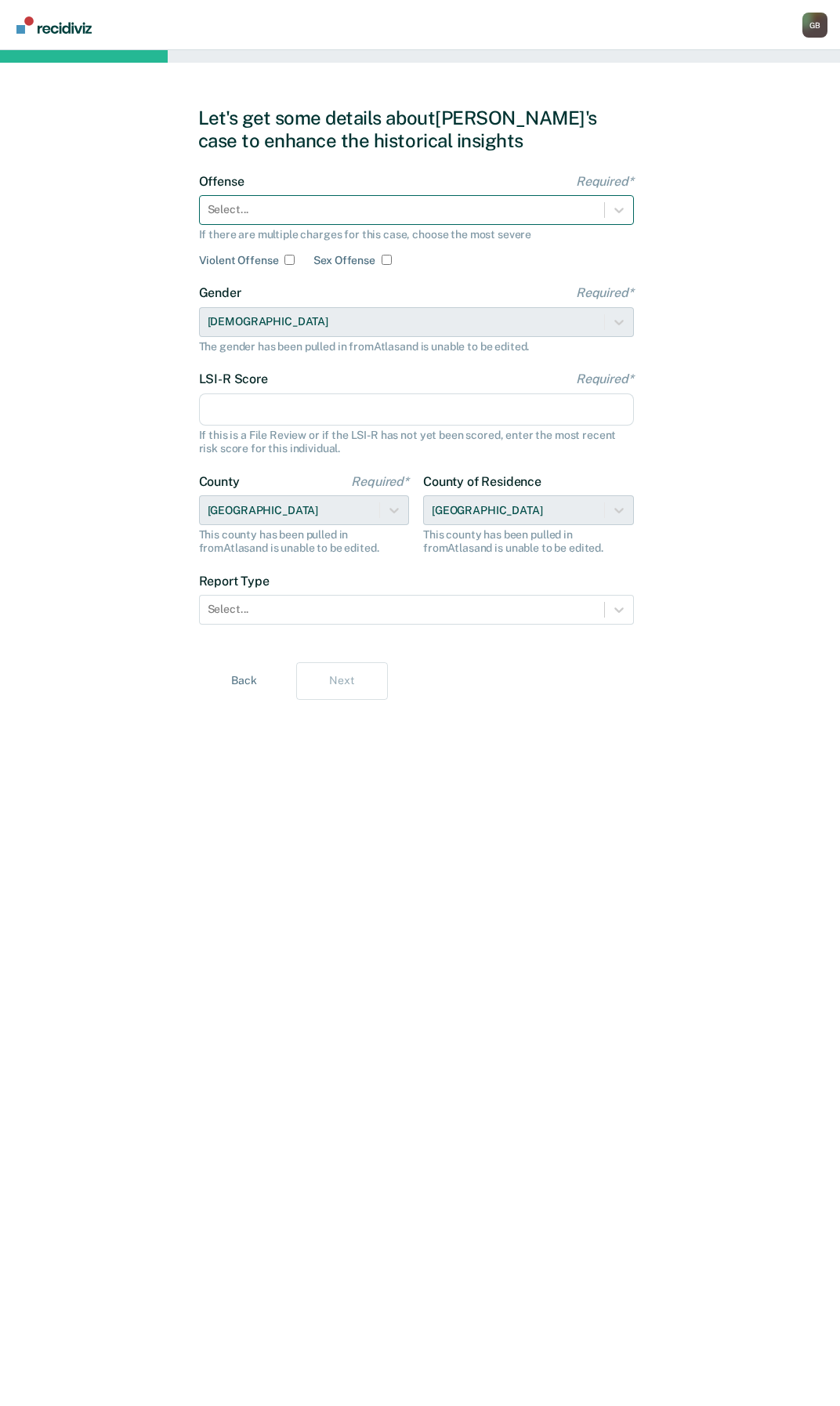
click at [319, 201] on div at bounding box center [402, 210] width 389 height 16
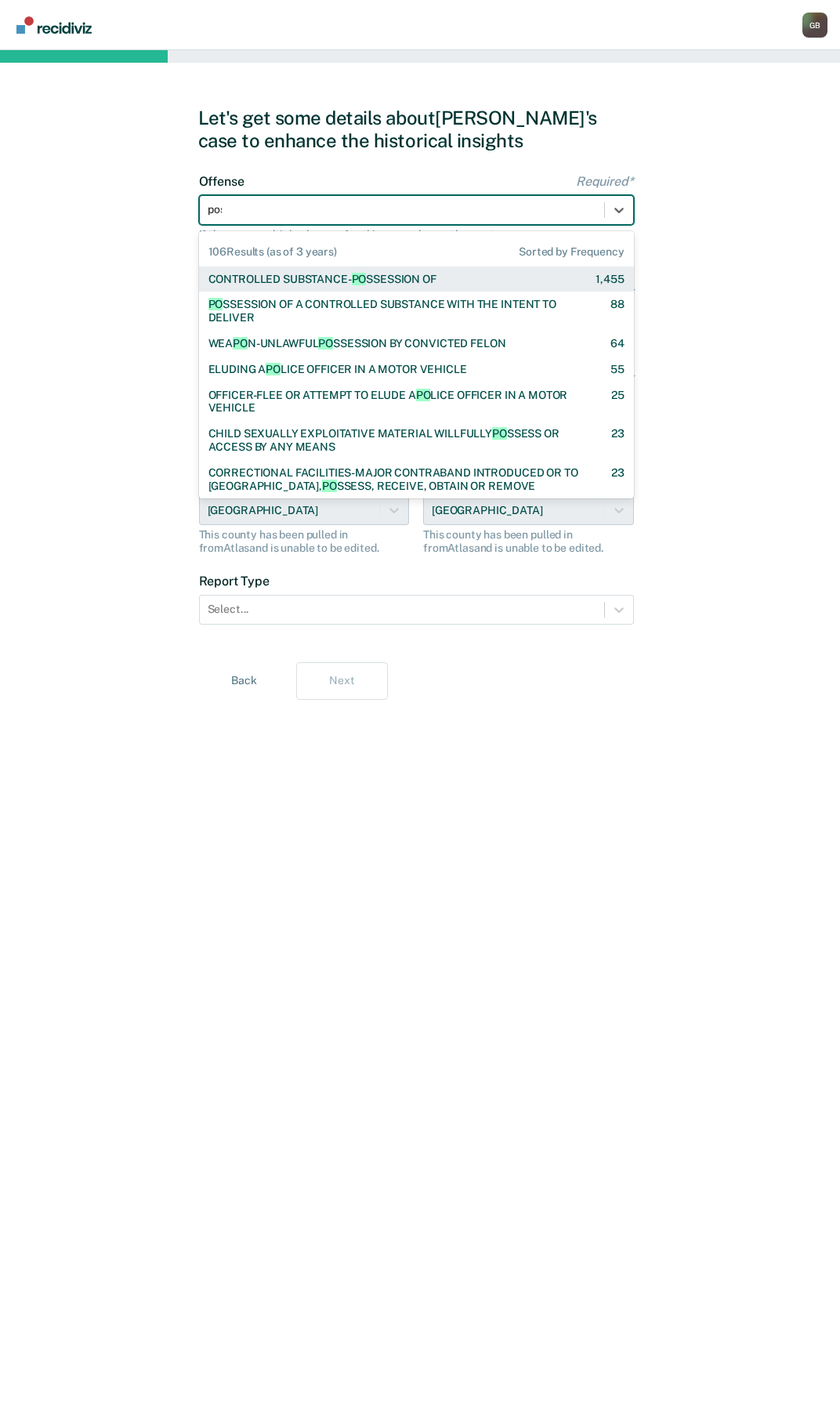
type input "poss"
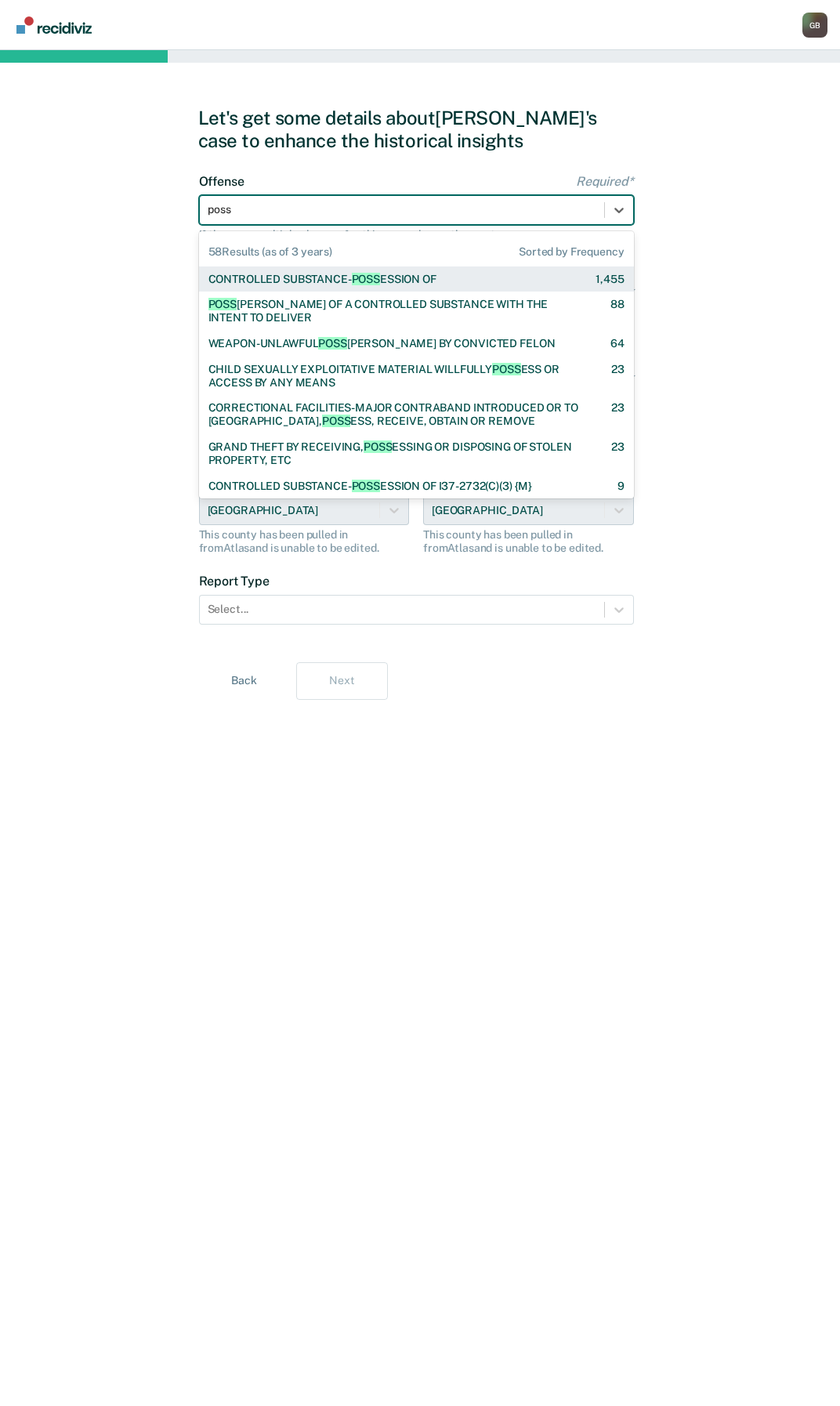
click at [359, 281] on span "POSS" at bounding box center [365, 279] width 28 height 13
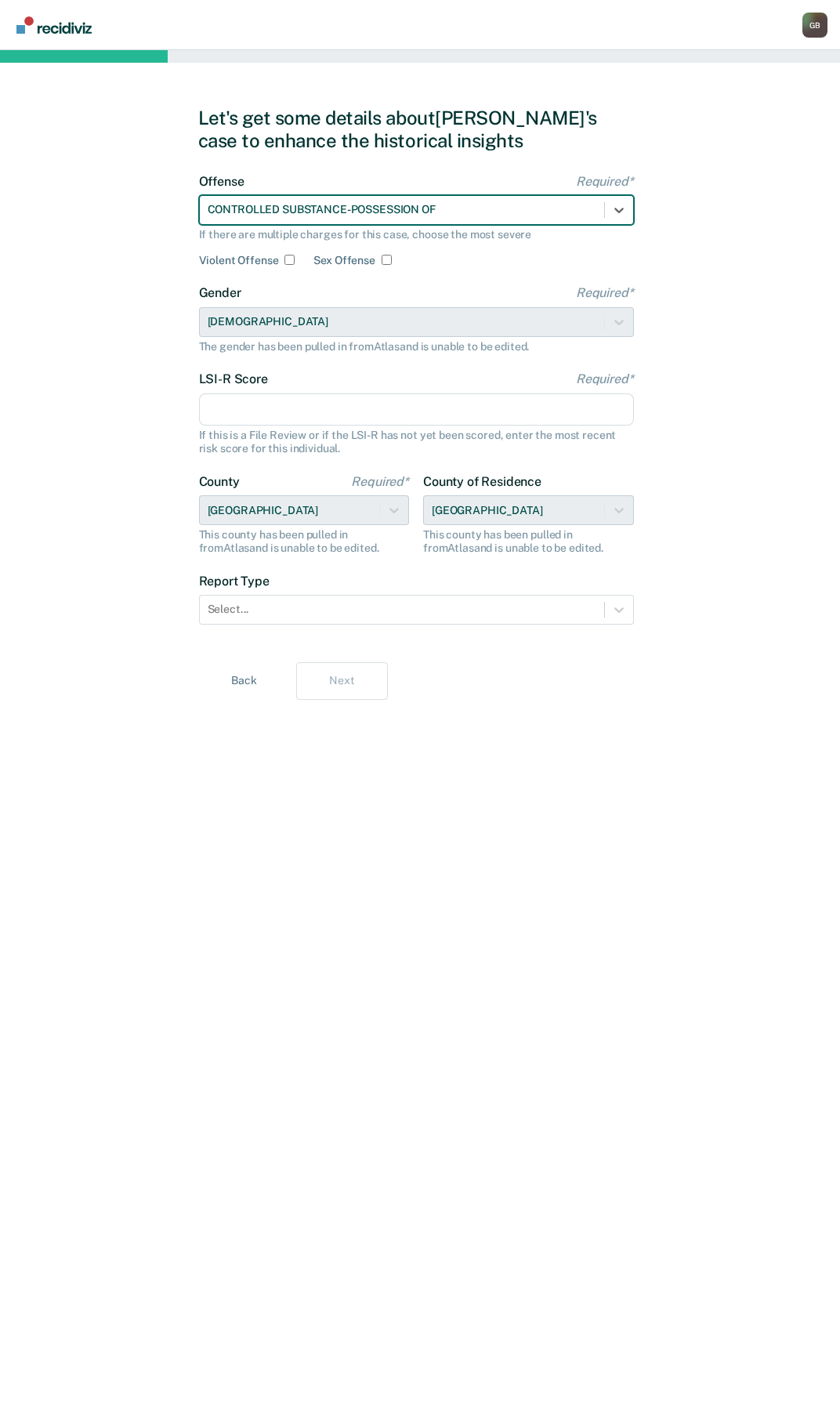
click at [269, 409] on input "LSI-R Score Required*" at bounding box center [415, 410] width 435 height 33
click at [253, 406] on input "LSI-R Score Required*" at bounding box center [415, 410] width 435 height 33
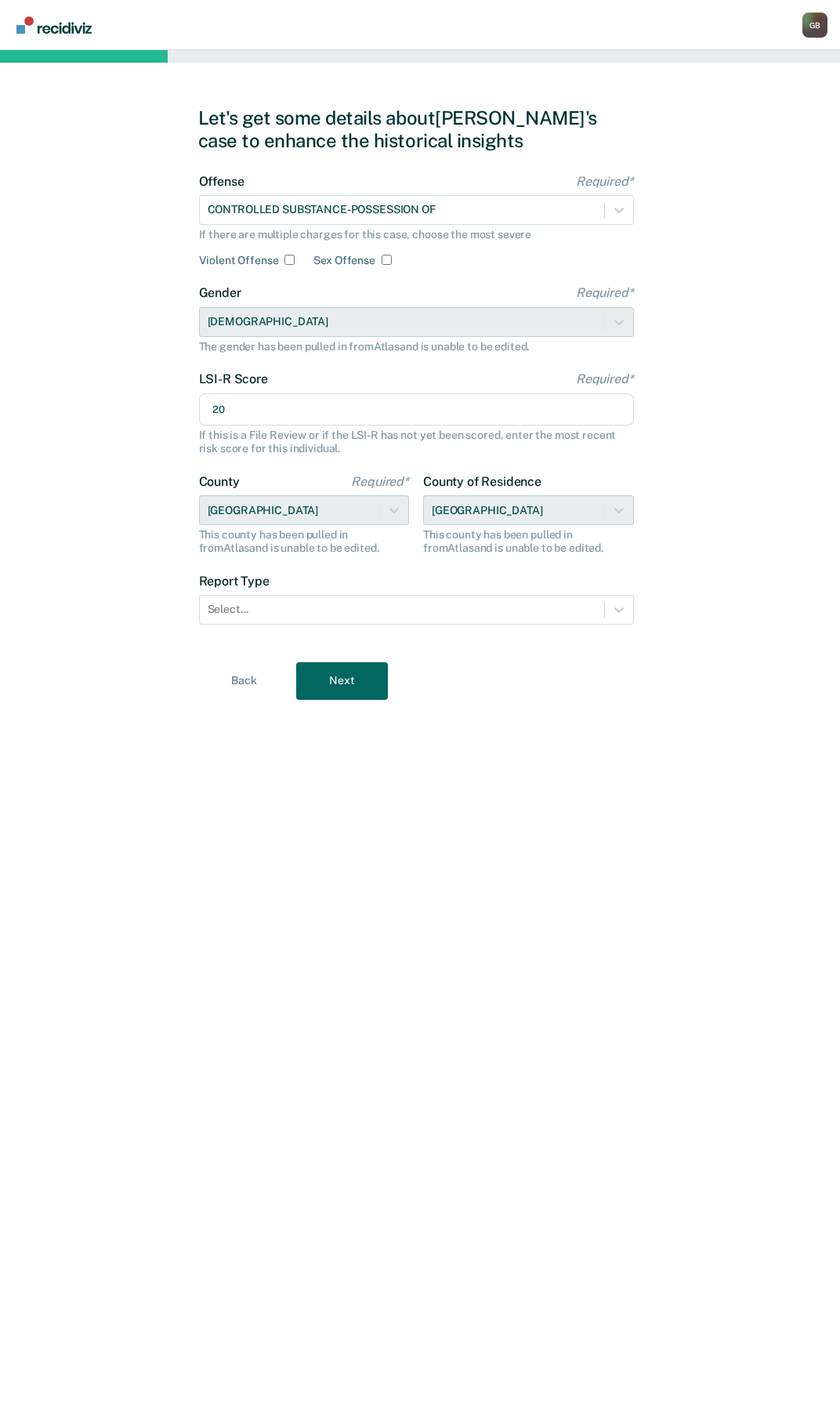
type input "20"
click at [79, 518] on div "Let's get some details about [PERSON_NAME]'s case to enhance the historical ins…" at bounding box center [420, 728] width 840 height 1356
click at [358, 611] on div at bounding box center [402, 609] width 389 height 16
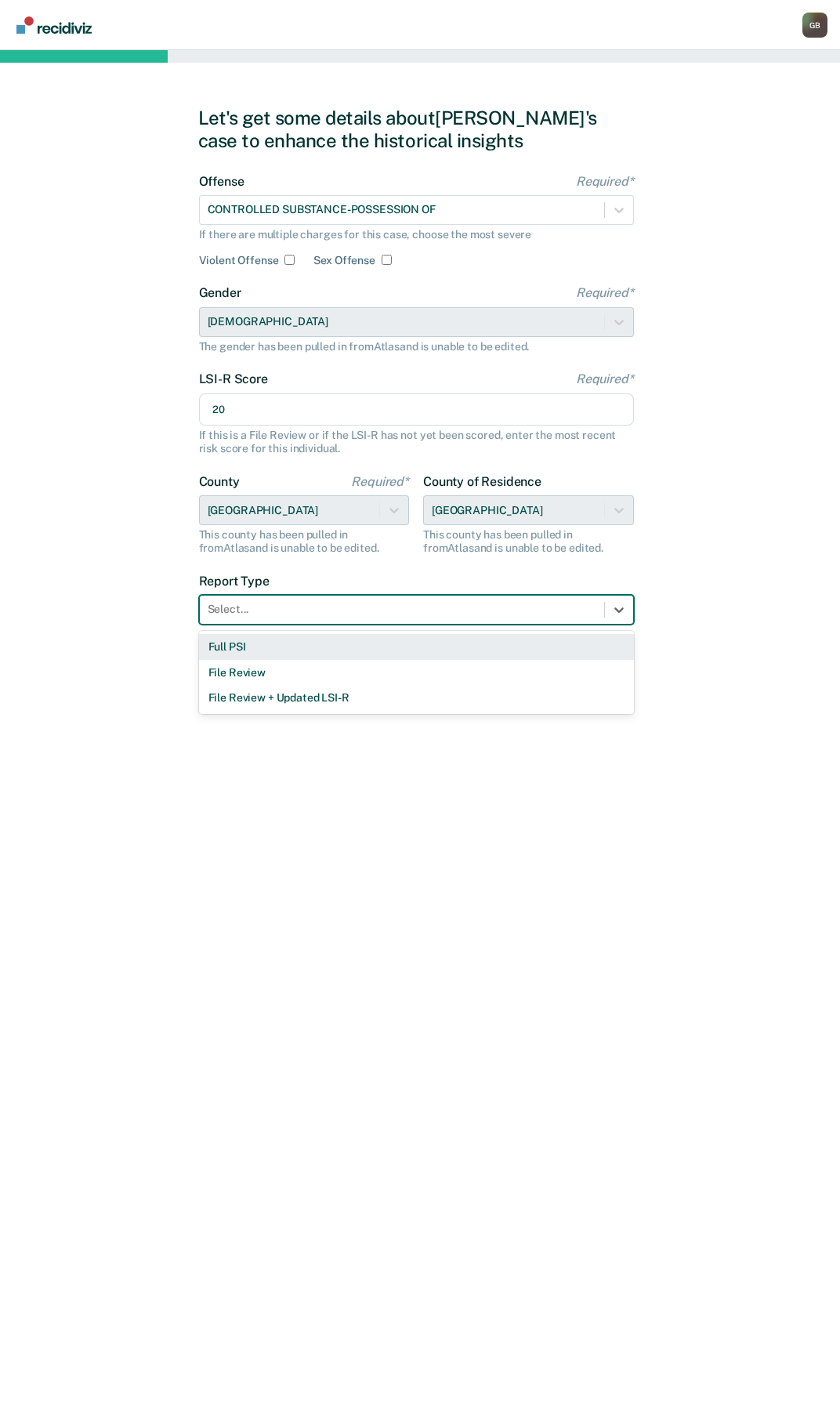
click at [278, 647] on div "Full PSI" at bounding box center [415, 646] width 435 height 26
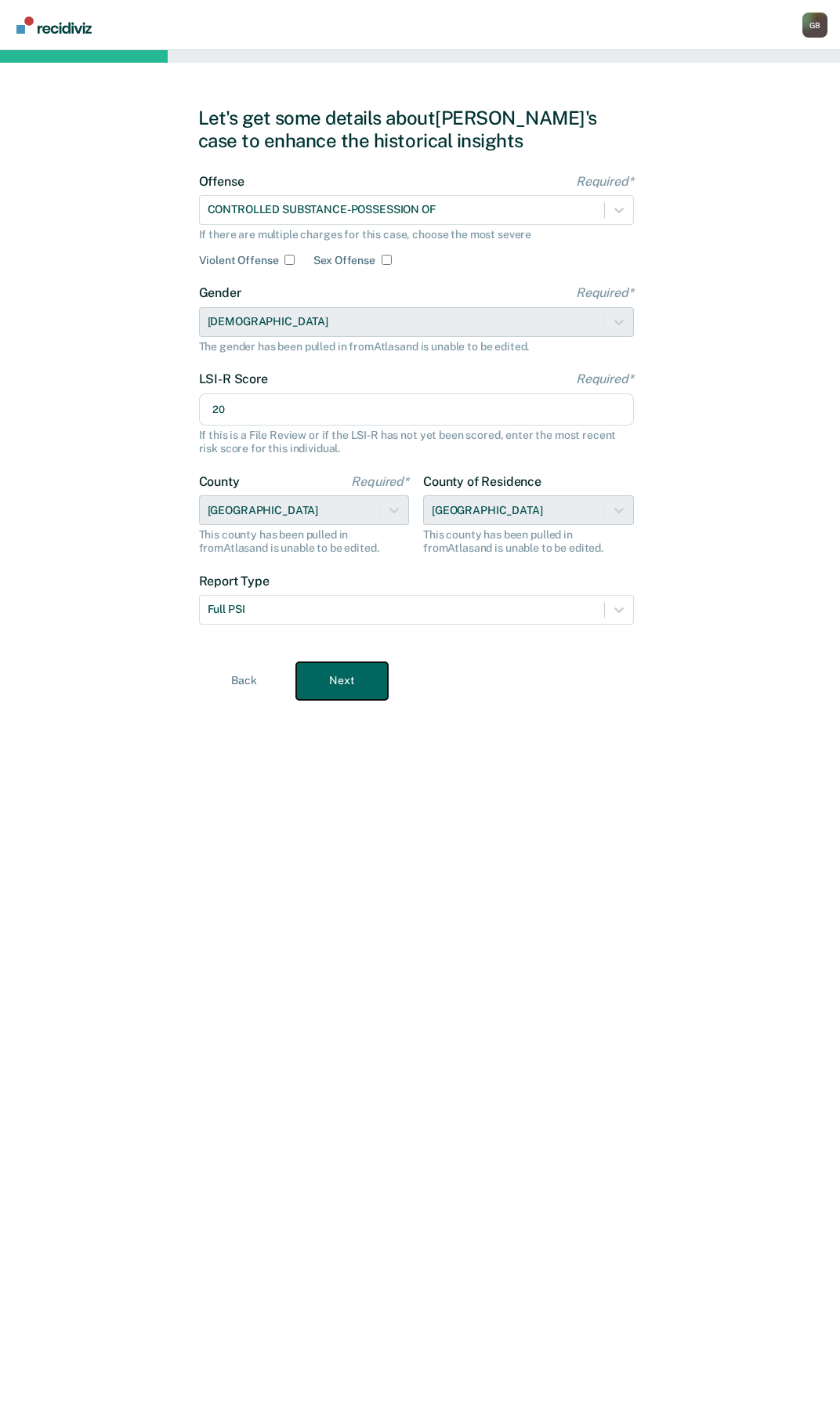
click at [350, 671] on button "Next" at bounding box center [342, 680] width 92 height 38
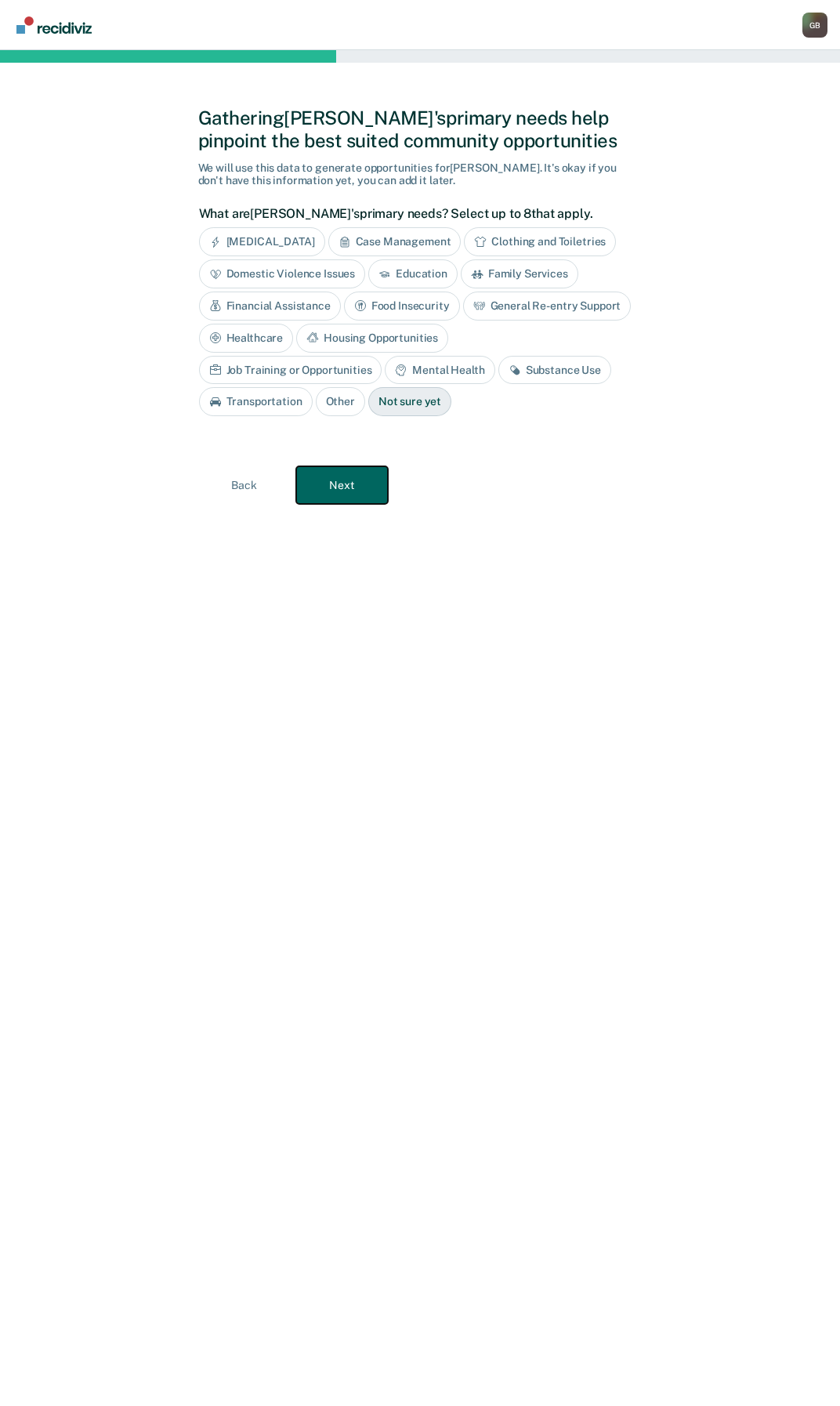
click at [318, 484] on button "Next" at bounding box center [342, 484] width 92 height 38
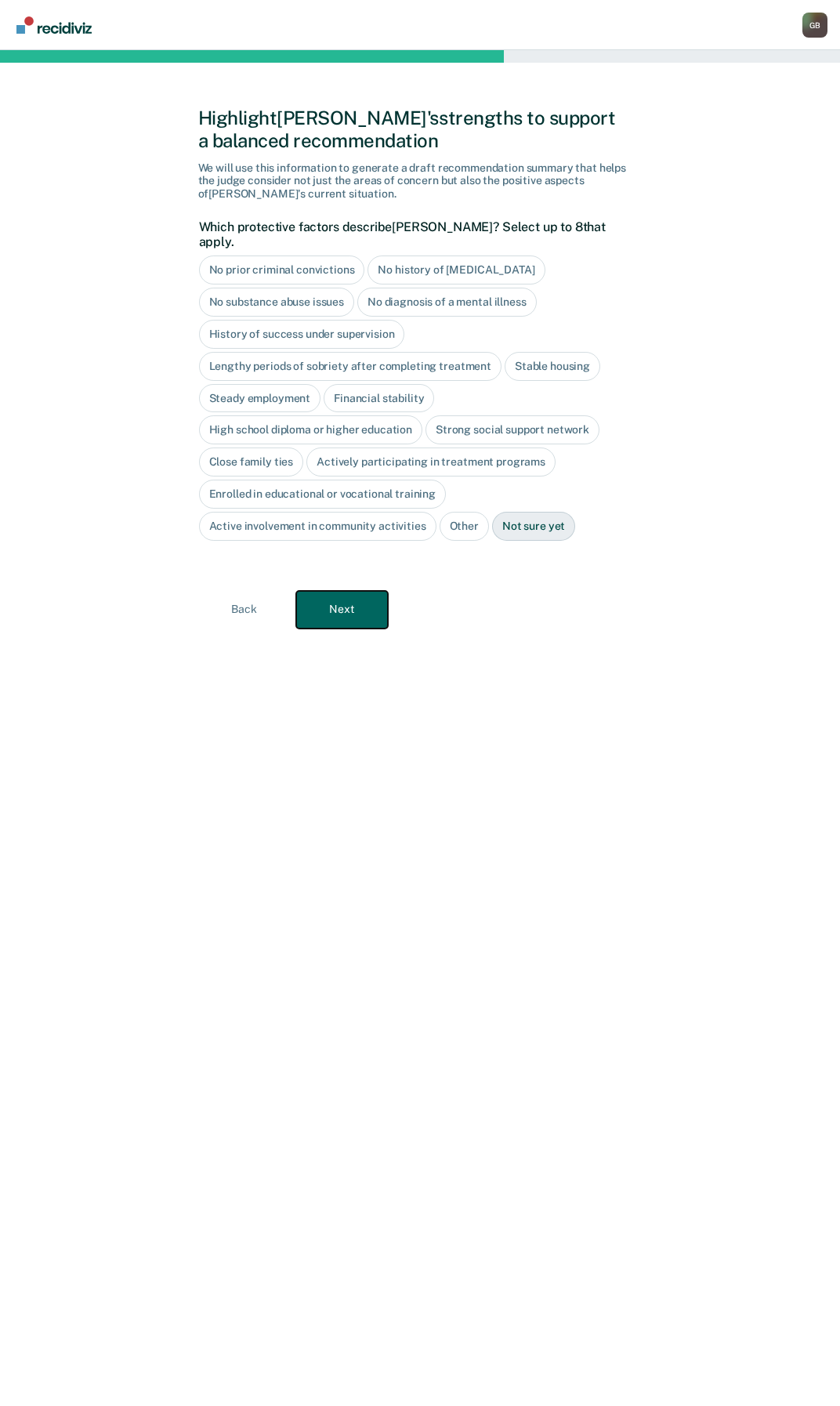
click at [340, 604] on button "Next" at bounding box center [342, 609] width 92 height 38
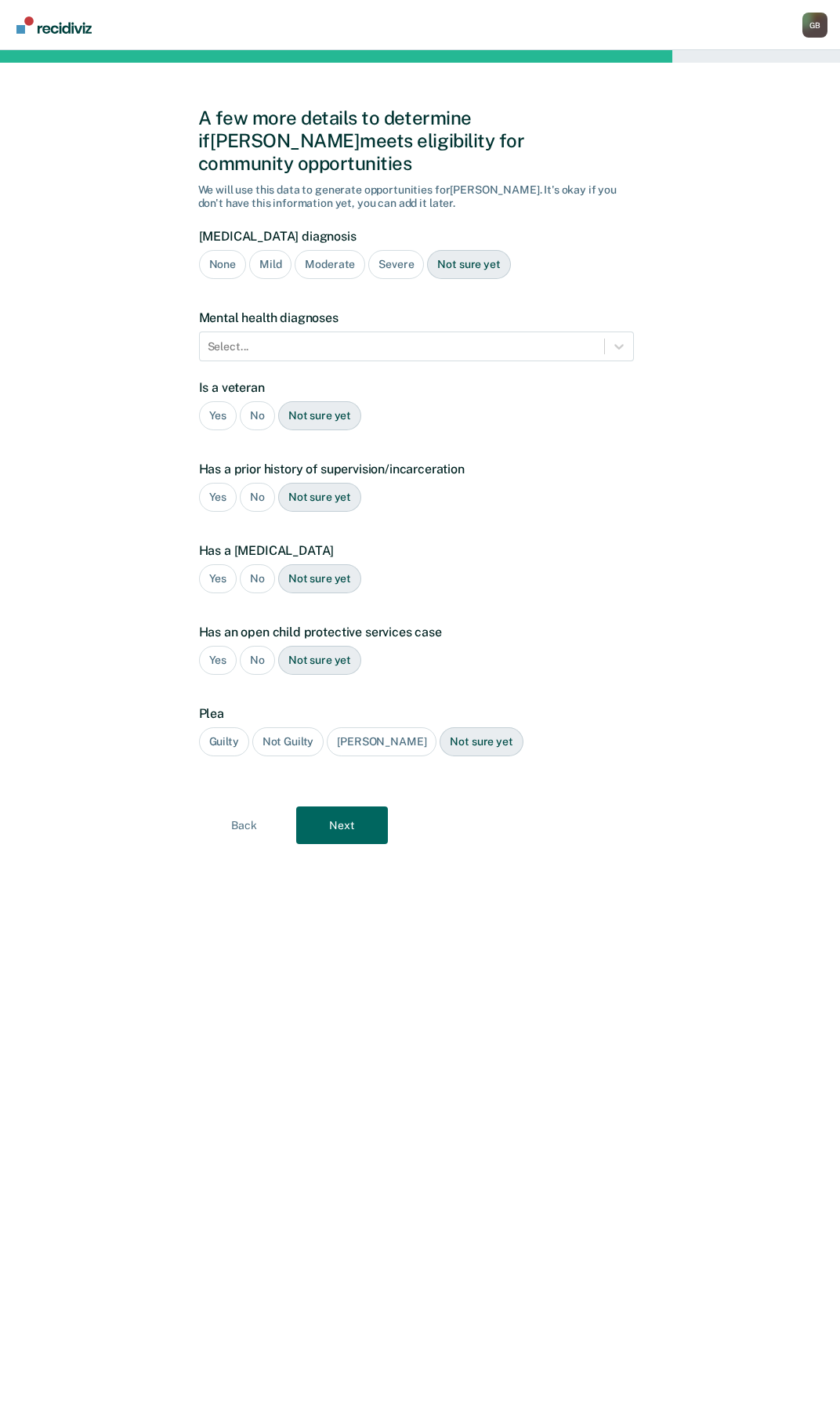
click at [393, 250] on div "Severe" at bounding box center [395, 265] width 56 height 29
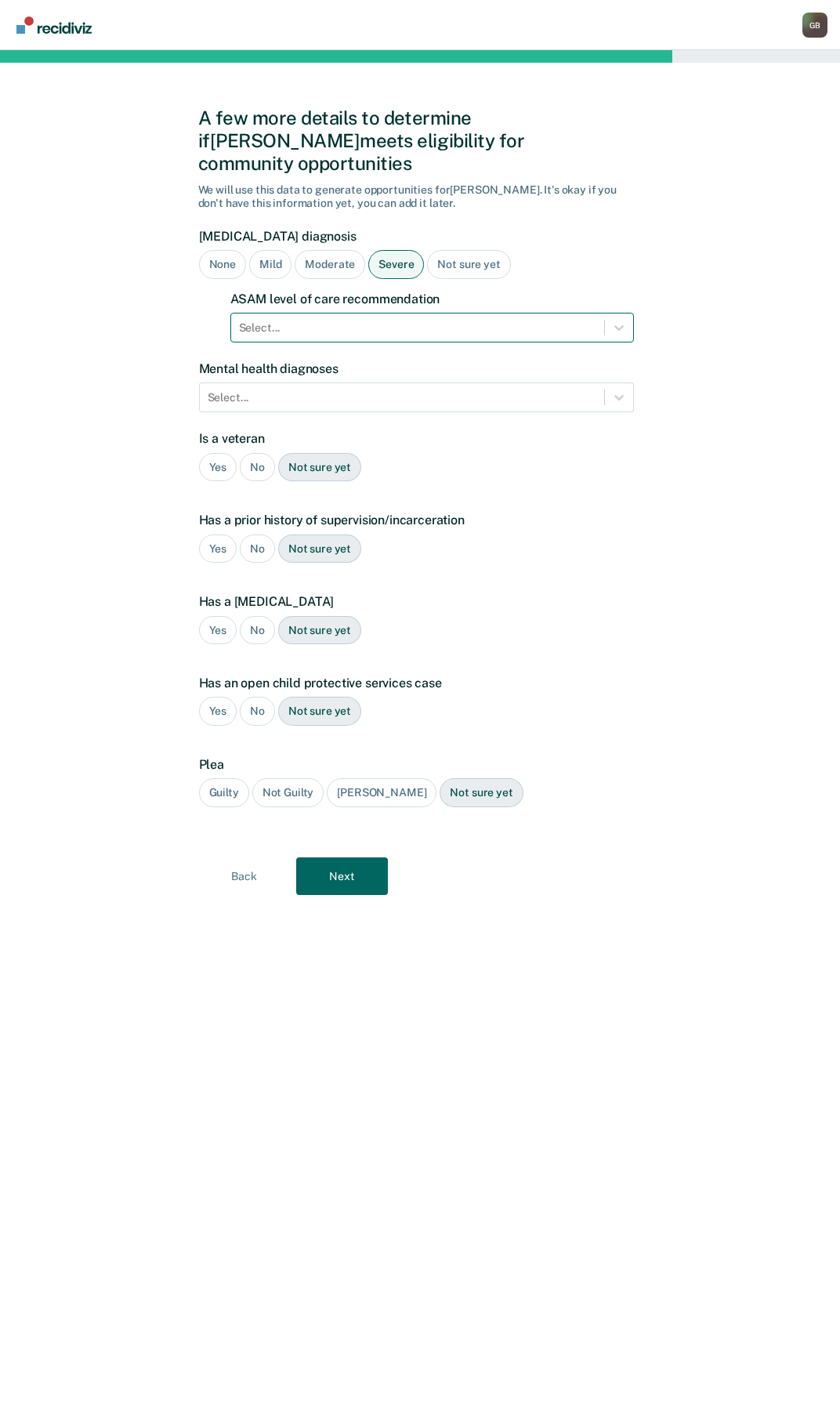
click at [275, 319] on div at bounding box center [417, 328] width 357 height 16
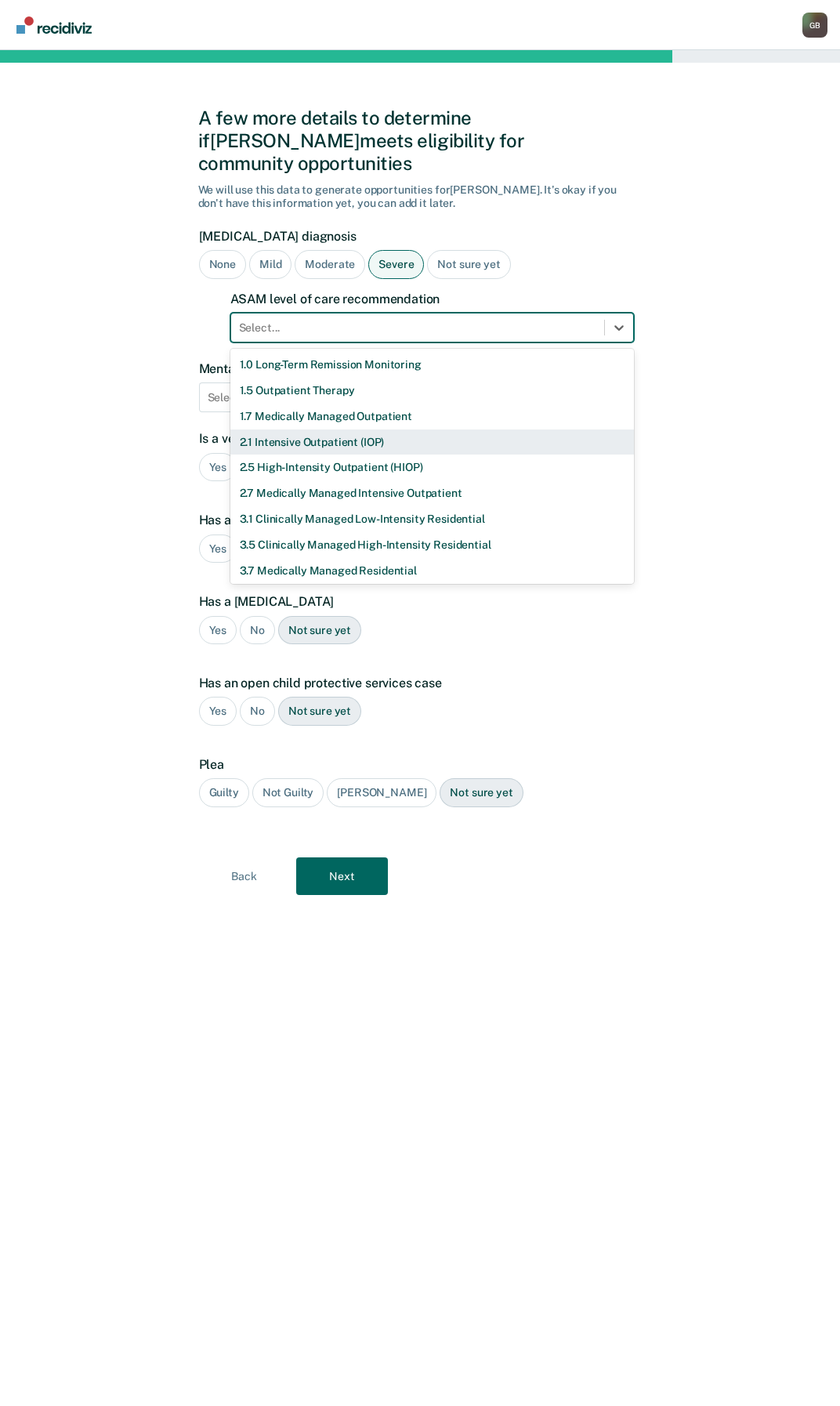
click at [264, 429] on div "2.1 Intensive Outpatient (IOP)" at bounding box center [432, 442] width 404 height 26
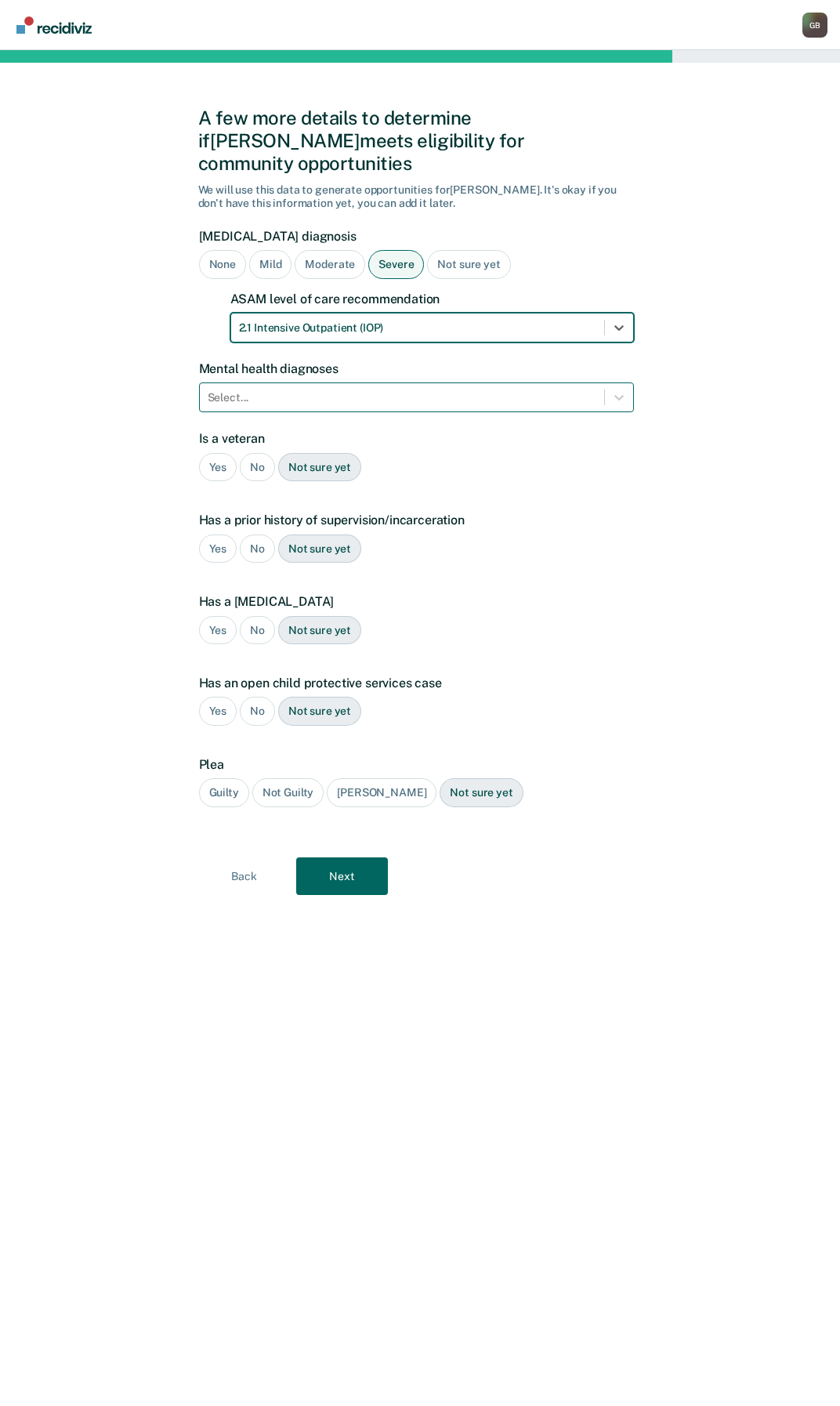
click at [268, 389] on div at bounding box center [402, 397] width 389 height 16
click at [245, 383] on div "Select..." at bounding box center [415, 397] width 435 height 30
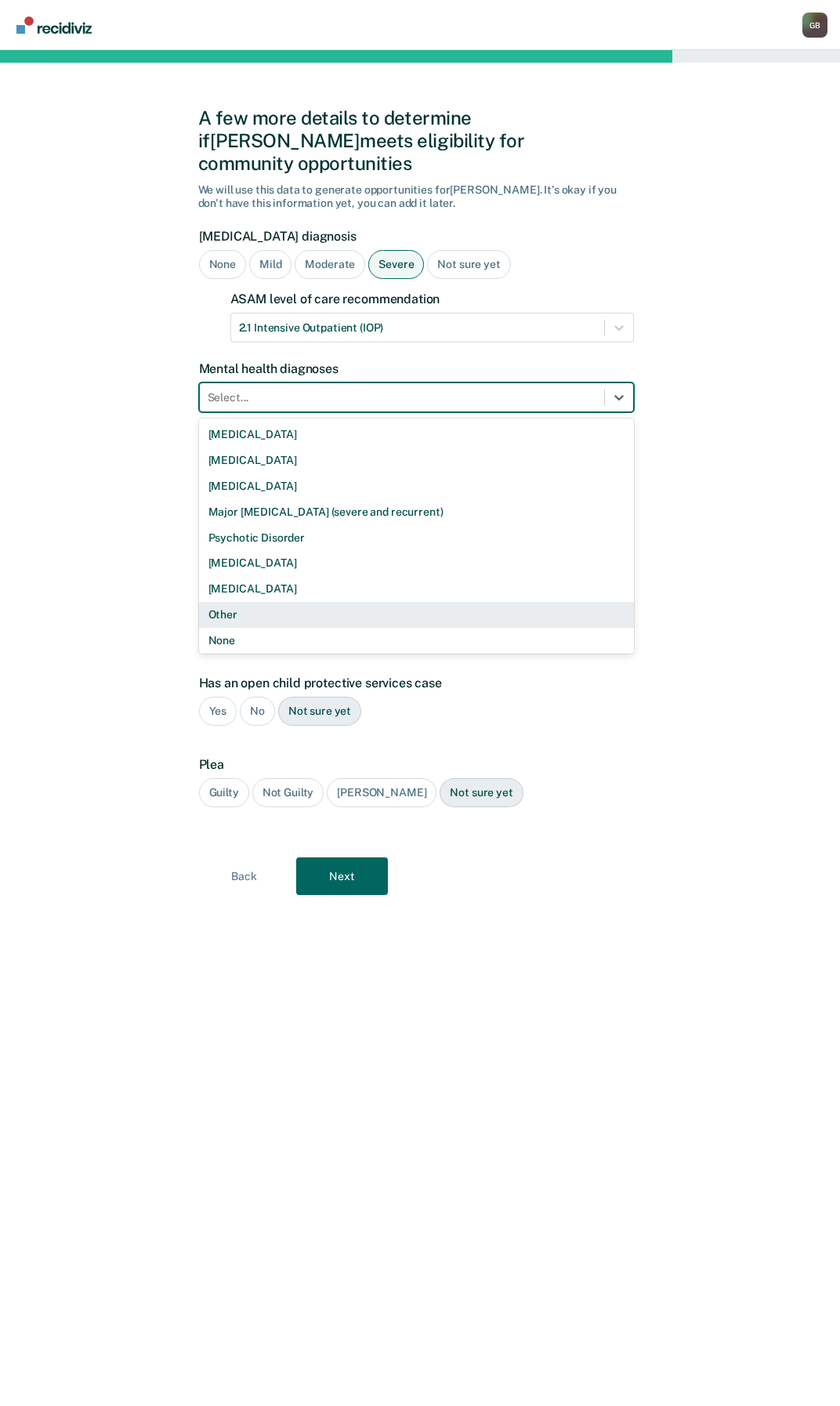
click at [227, 601] on div "Other" at bounding box center [415, 614] width 435 height 26
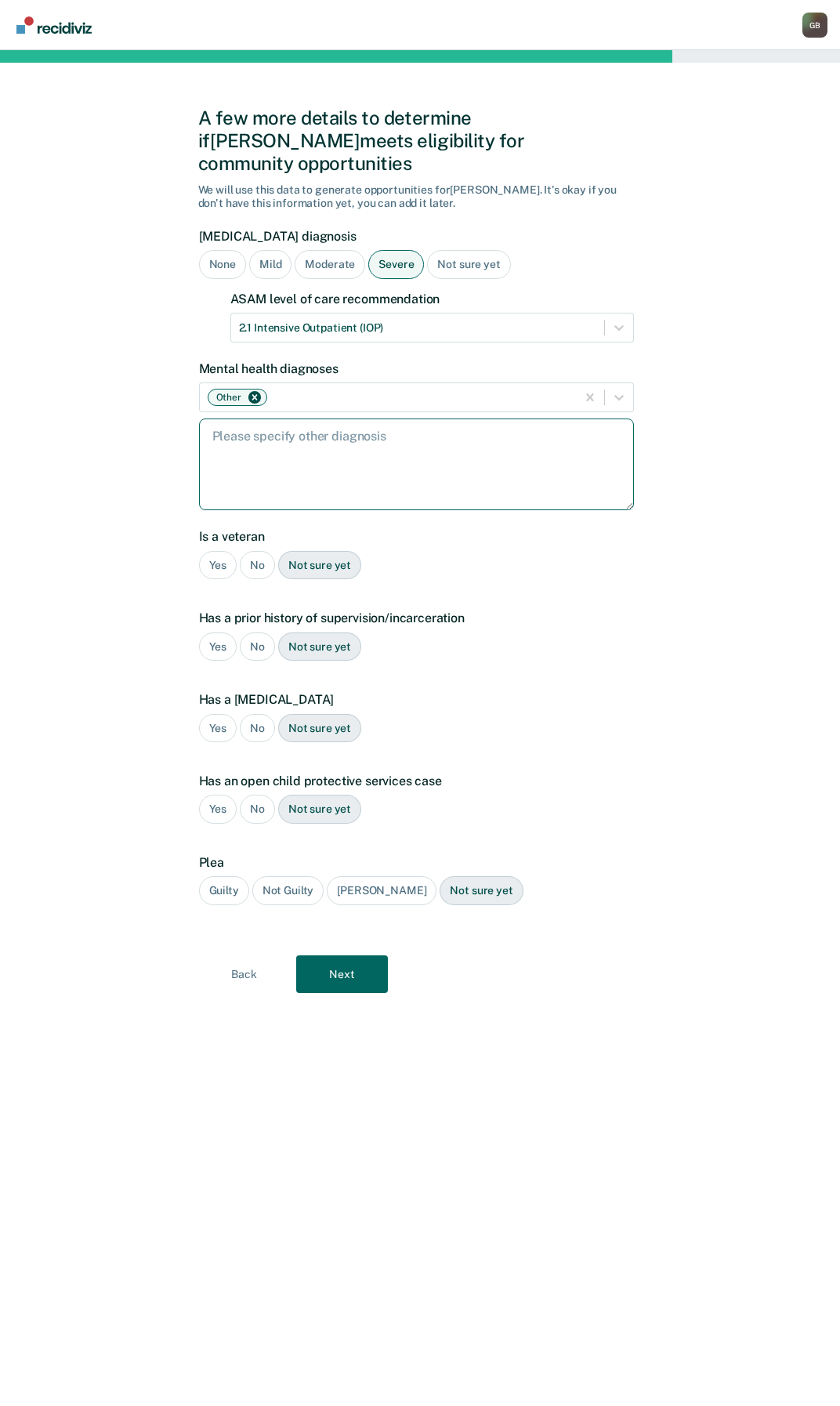
click at [258, 454] on textarea at bounding box center [415, 464] width 435 height 92
paste textarea "3 [MEDICAL_DATA], acute"
click at [221, 418] on textarea "3 [MEDICAL_DATA], acute" at bounding box center [415, 464] width 435 height 92
click at [214, 428] on textarea "[MEDICAL_DATA], acute" at bounding box center [415, 464] width 435 height 92
type textarea "[MEDICAL_DATA], acute"
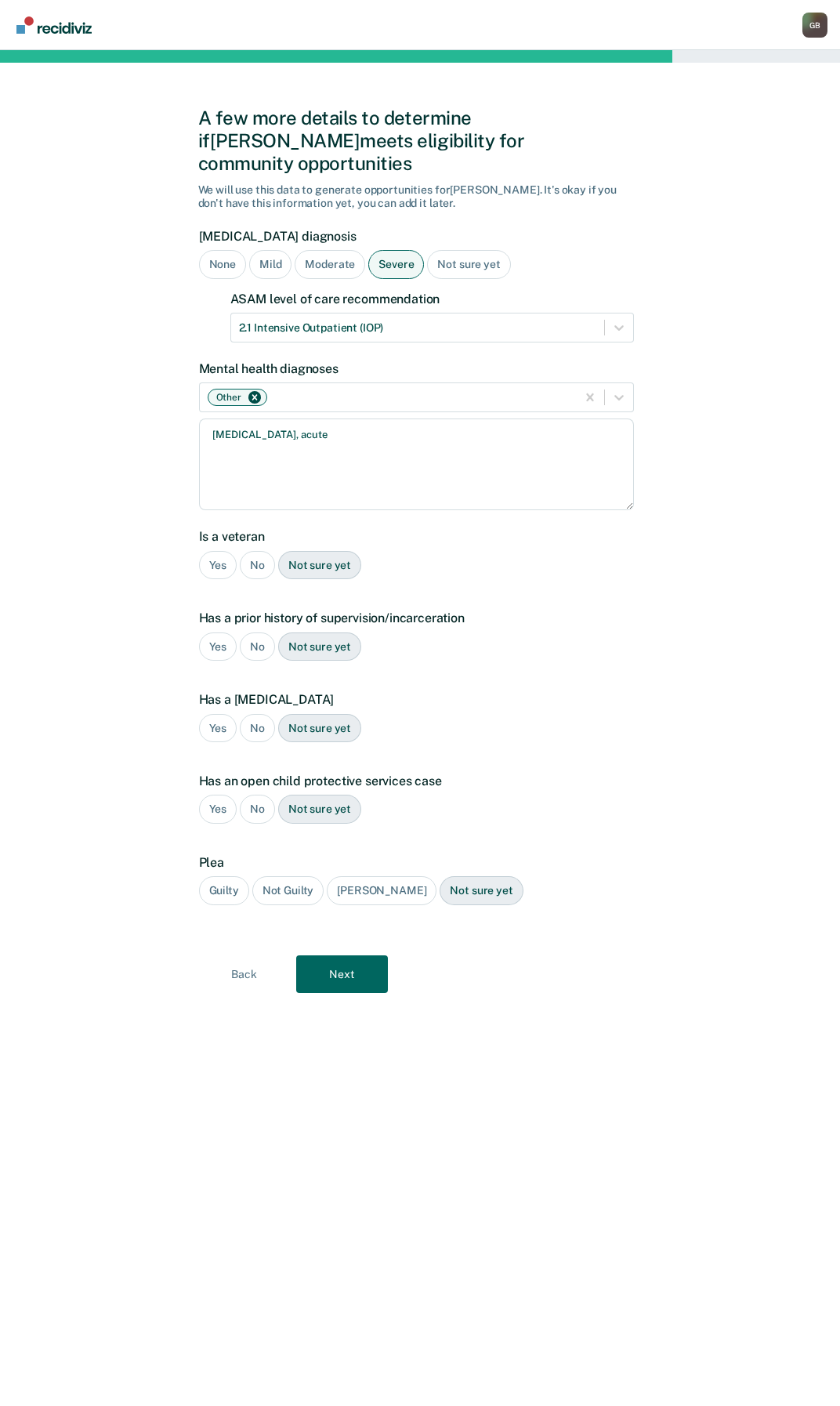
click at [251, 551] on div "No" at bounding box center [257, 566] width 36 height 29
click at [219, 633] on div "Yes" at bounding box center [218, 647] width 38 height 29
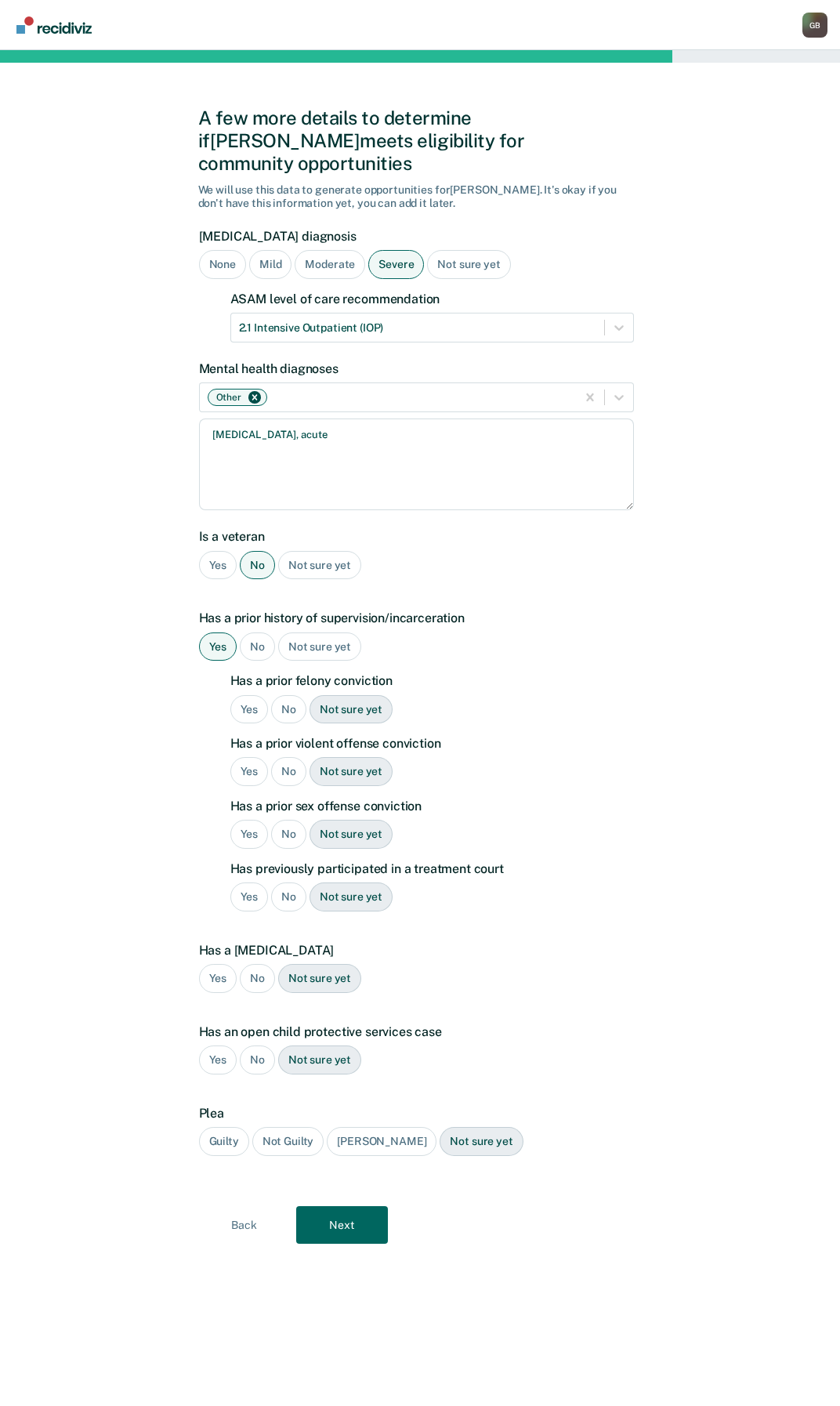
click at [244, 695] on div "Yes" at bounding box center [250, 709] width 38 height 29
click at [296, 819] on div "No" at bounding box center [288, 834] width 36 height 29
click at [275, 882] on div "No" at bounding box center [288, 897] width 36 height 29
click at [254, 964] on div "No" at bounding box center [257, 979] width 36 height 29
click at [252, 1045] on div "No" at bounding box center [257, 1060] width 36 height 29
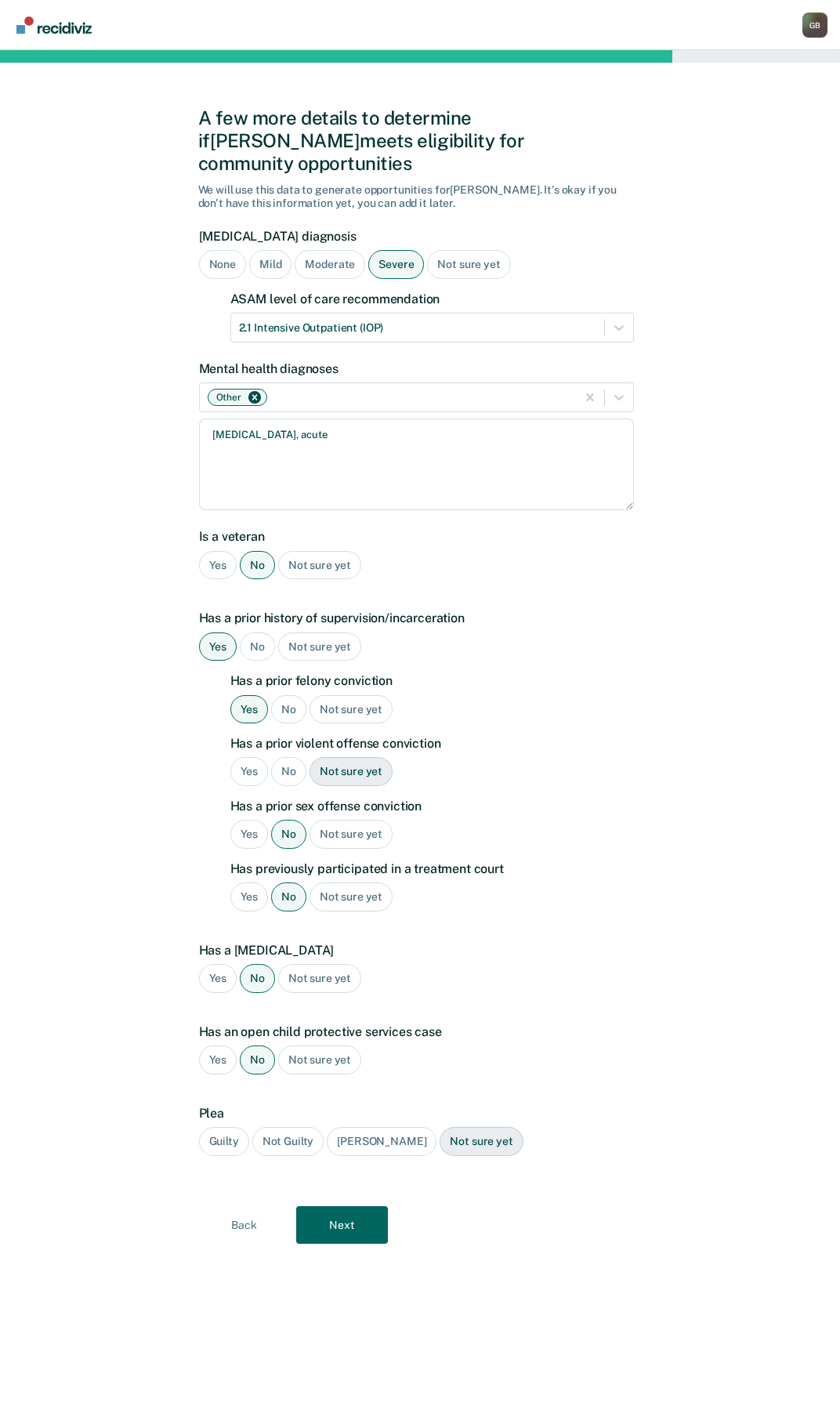
click at [213, 1127] on div "Guilty" at bounding box center [223, 1141] width 50 height 29
click at [334, 1209] on button "Next" at bounding box center [342, 1224] width 92 height 38
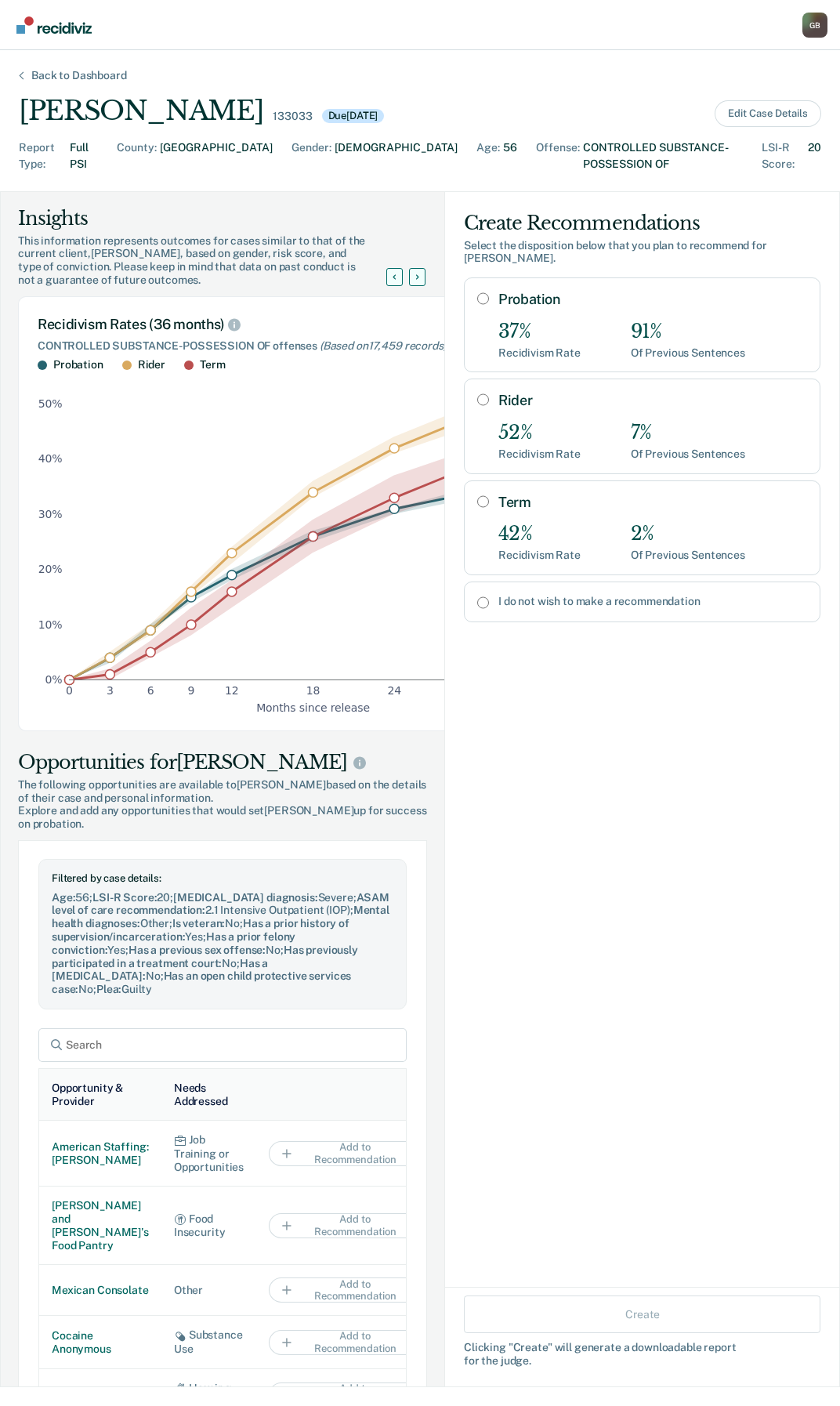
drag, startPoint x: 470, startPoint y: 577, endPoint x: 478, endPoint y: 560, distance: 18.8
click at [477, 596] on input "I do not wish to make a recommendation" at bounding box center [482, 602] width 12 height 13
radio input "true"
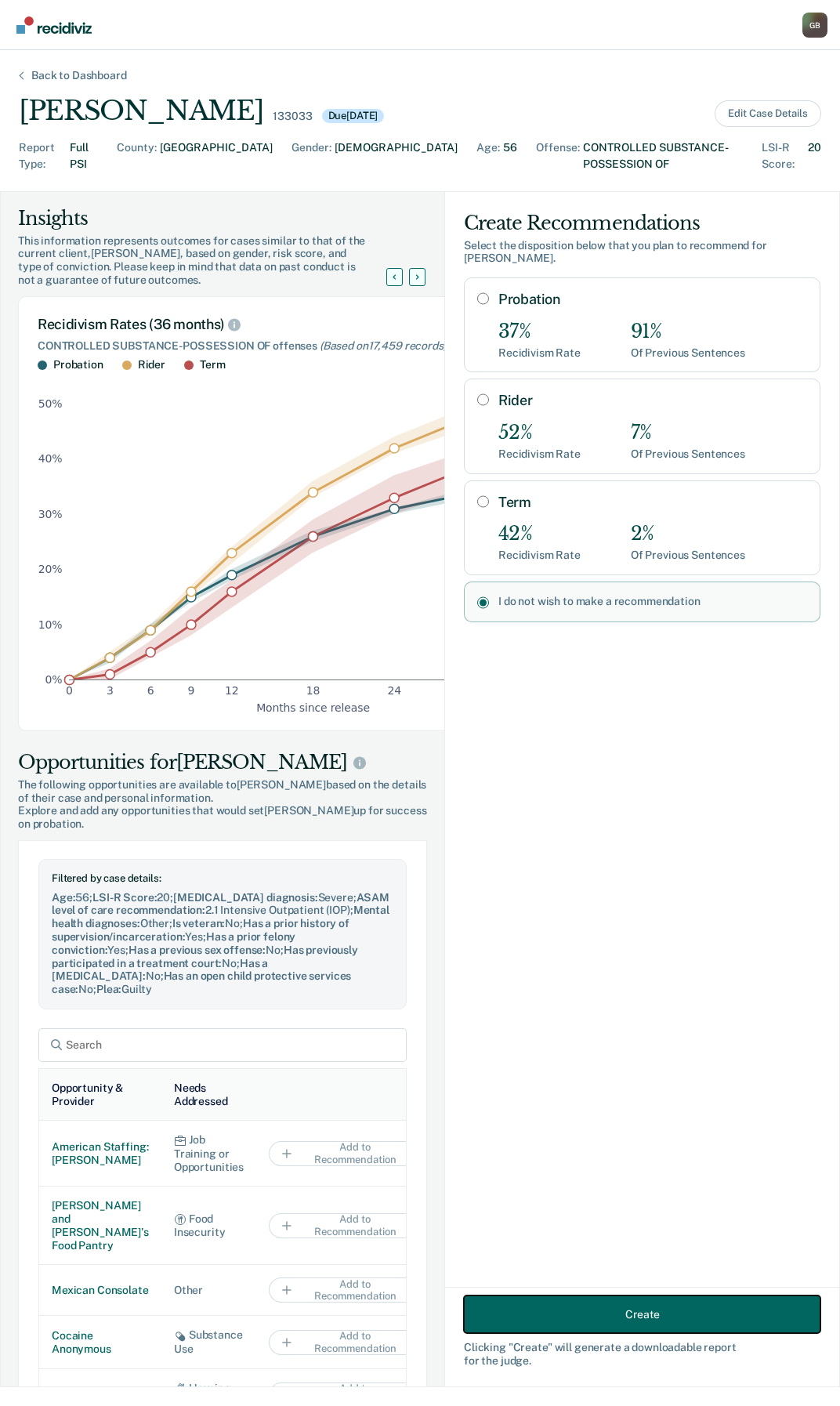
click at [644, 1312] on button "Create" at bounding box center [641, 1314] width 356 height 38
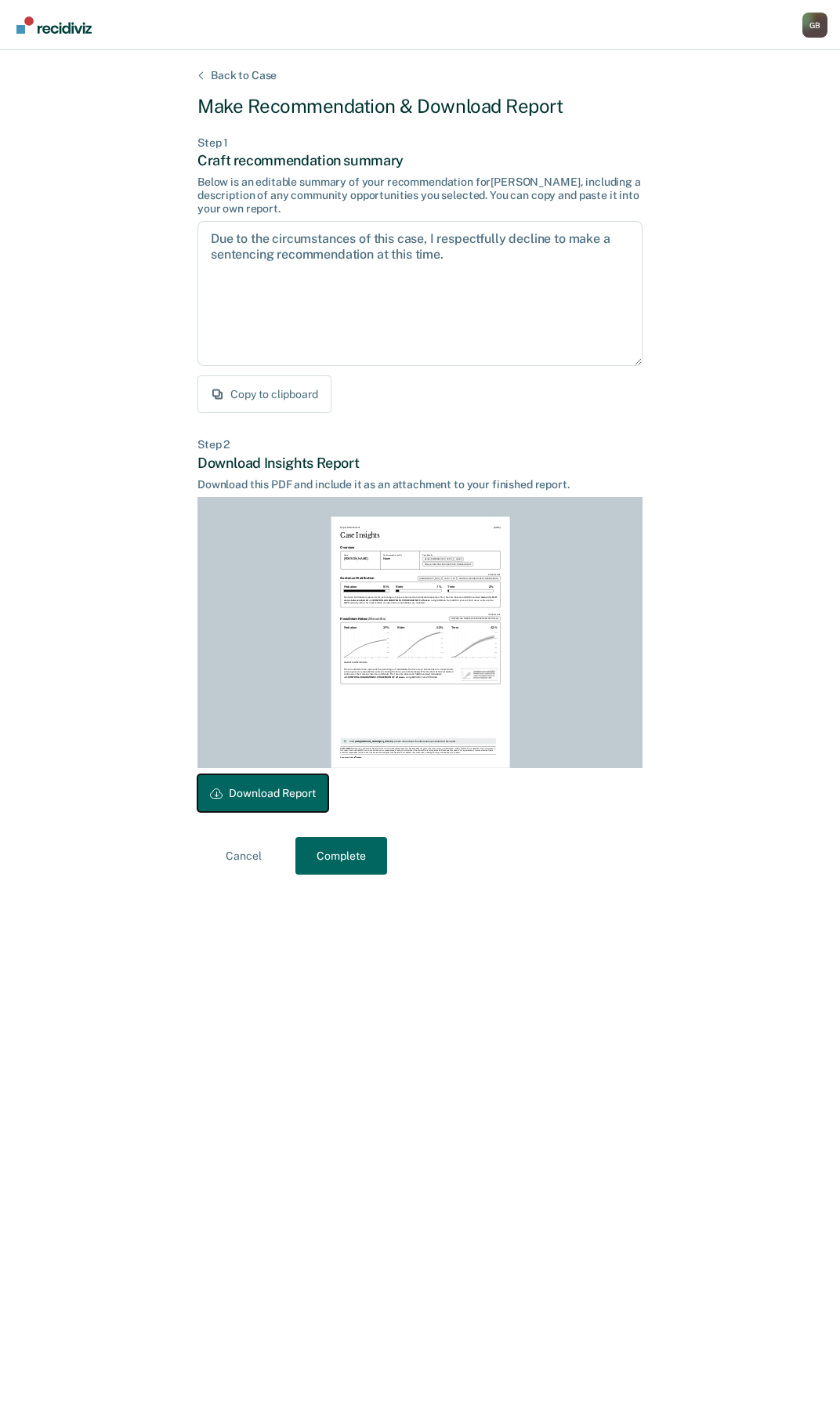
click at [204, 801] on button "Download Report" at bounding box center [263, 793] width 131 height 38
click at [338, 856] on button "Complete" at bounding box center [341, 855] width 92 height 38
